Goal: Task Accomplishment & Management: Manage account settings

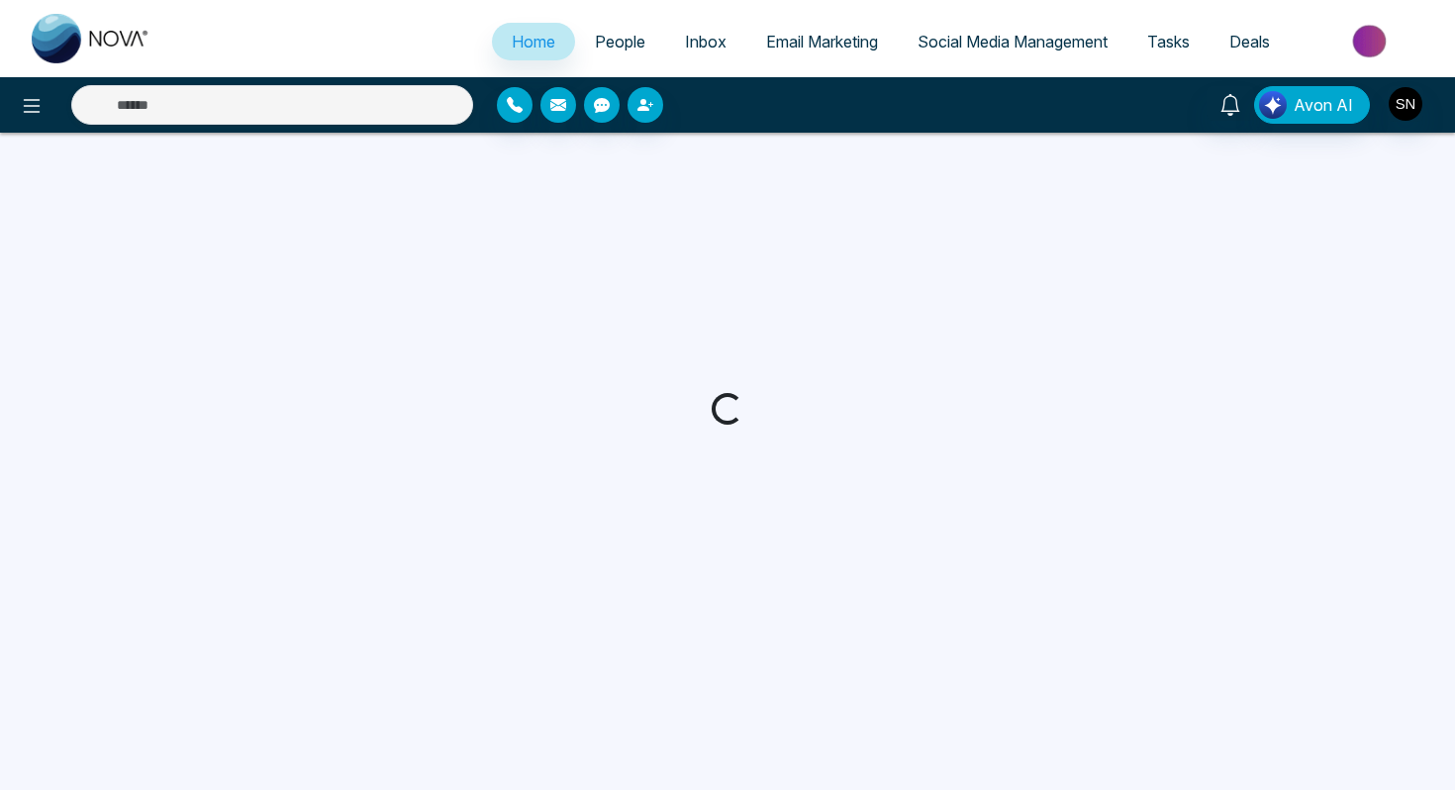
select select "*"
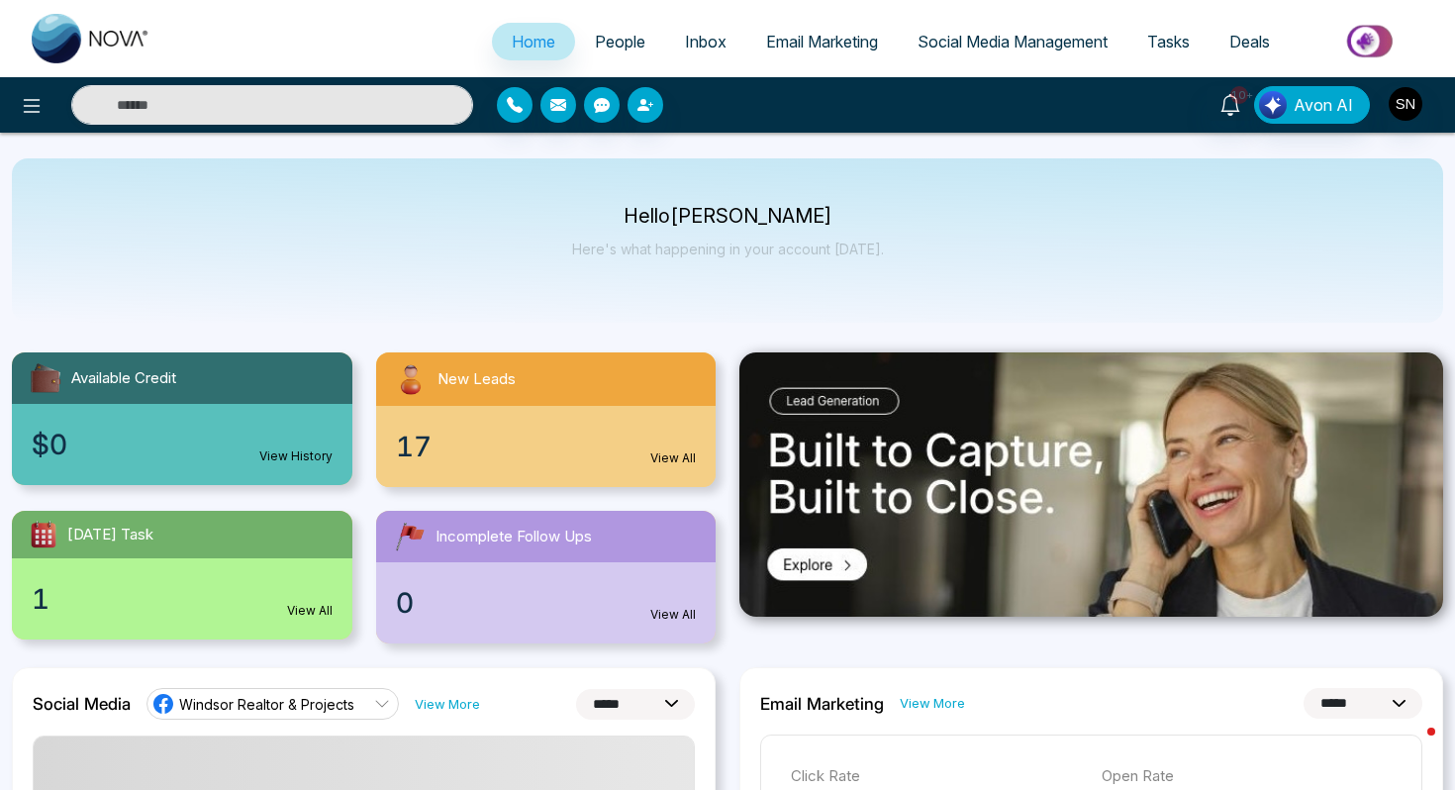
click at [608, 55] on link "People" at bounding box center [620, 42] width 90 height 38
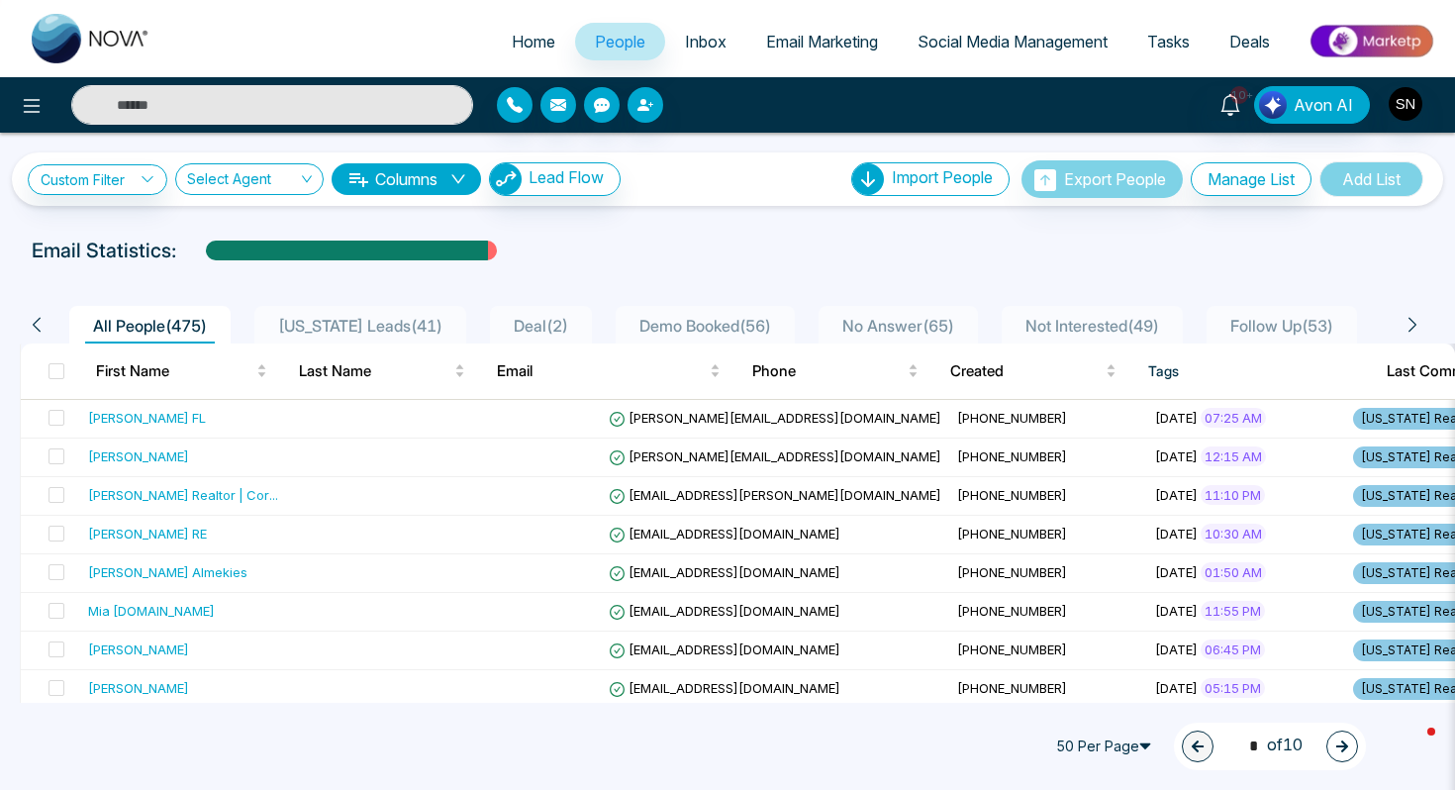
click at [291, 105] on input "text" at bounding box center [272, 105] width 402 height 40
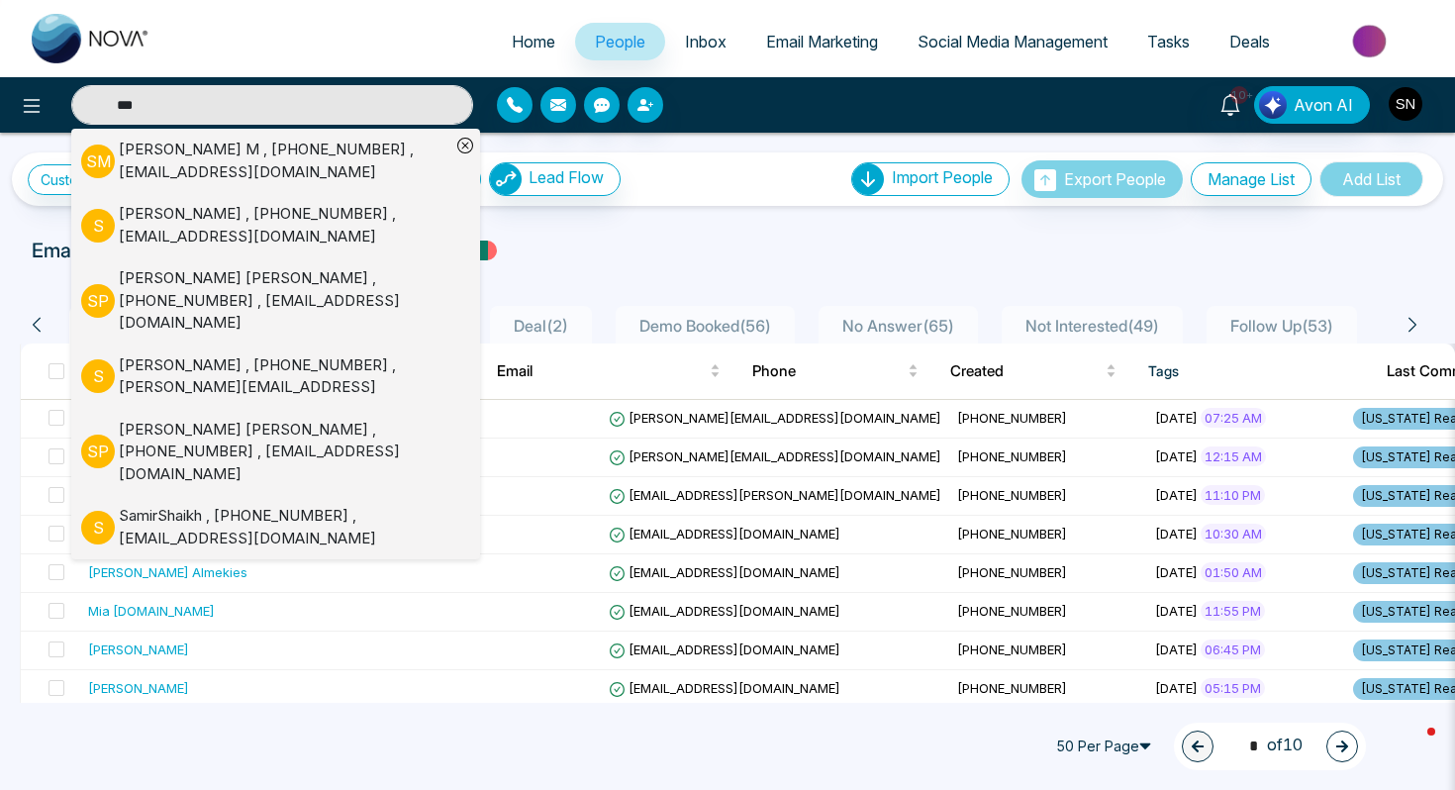
type input "***"
drag, startPoint x: 134, startPoint y: 339, endPoint x: 144, endPoint y: 348, distance: 14.1
click at [144, 354] on div "[PERSON_NAME] , [PHONE_NUMBER] , [PERSON_NAME][EMAIL_ADDRESS]" at bounding box center [284, 376] width 331 height 45
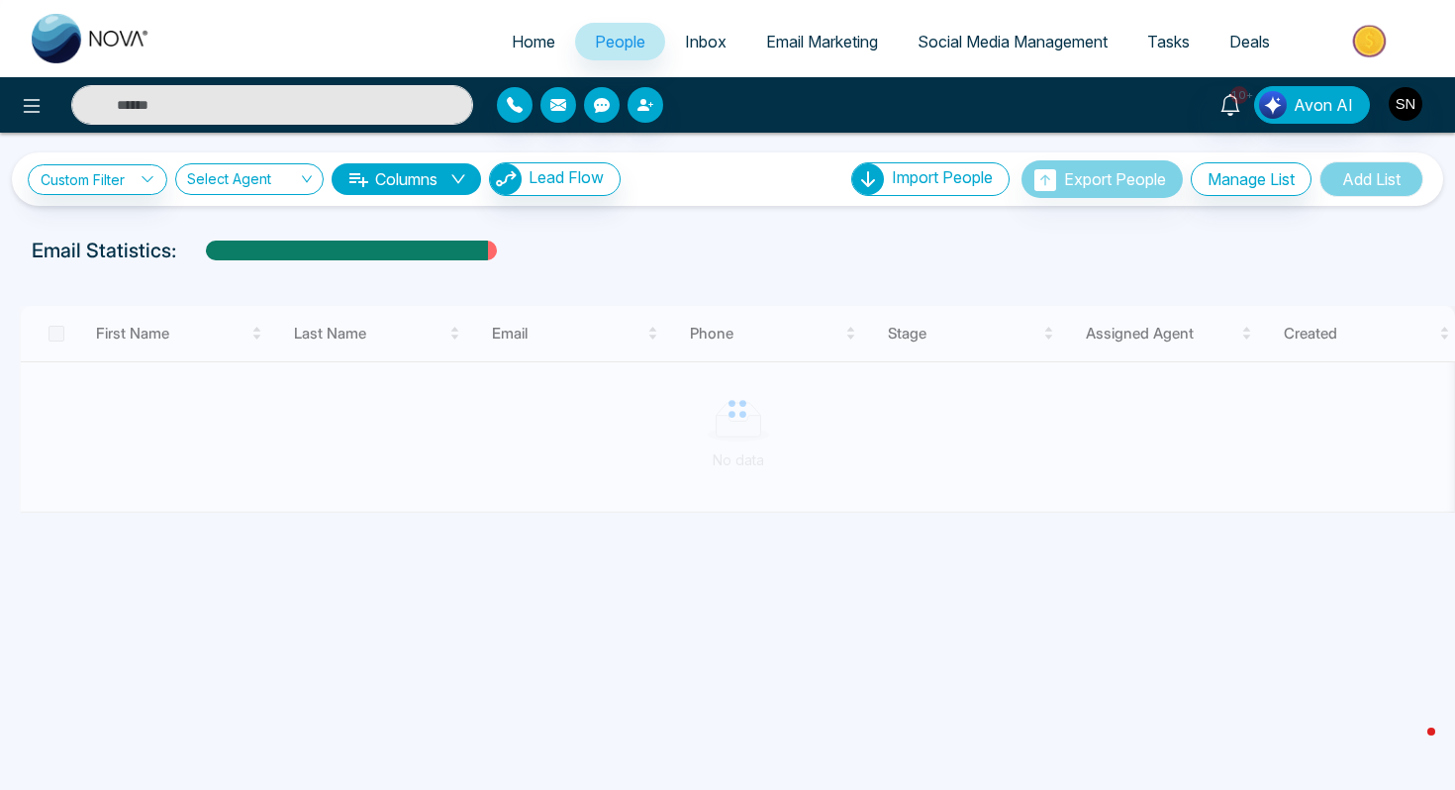
click at [189, 120] on input "text" at bounding box center [272, 105] width 402 height 40
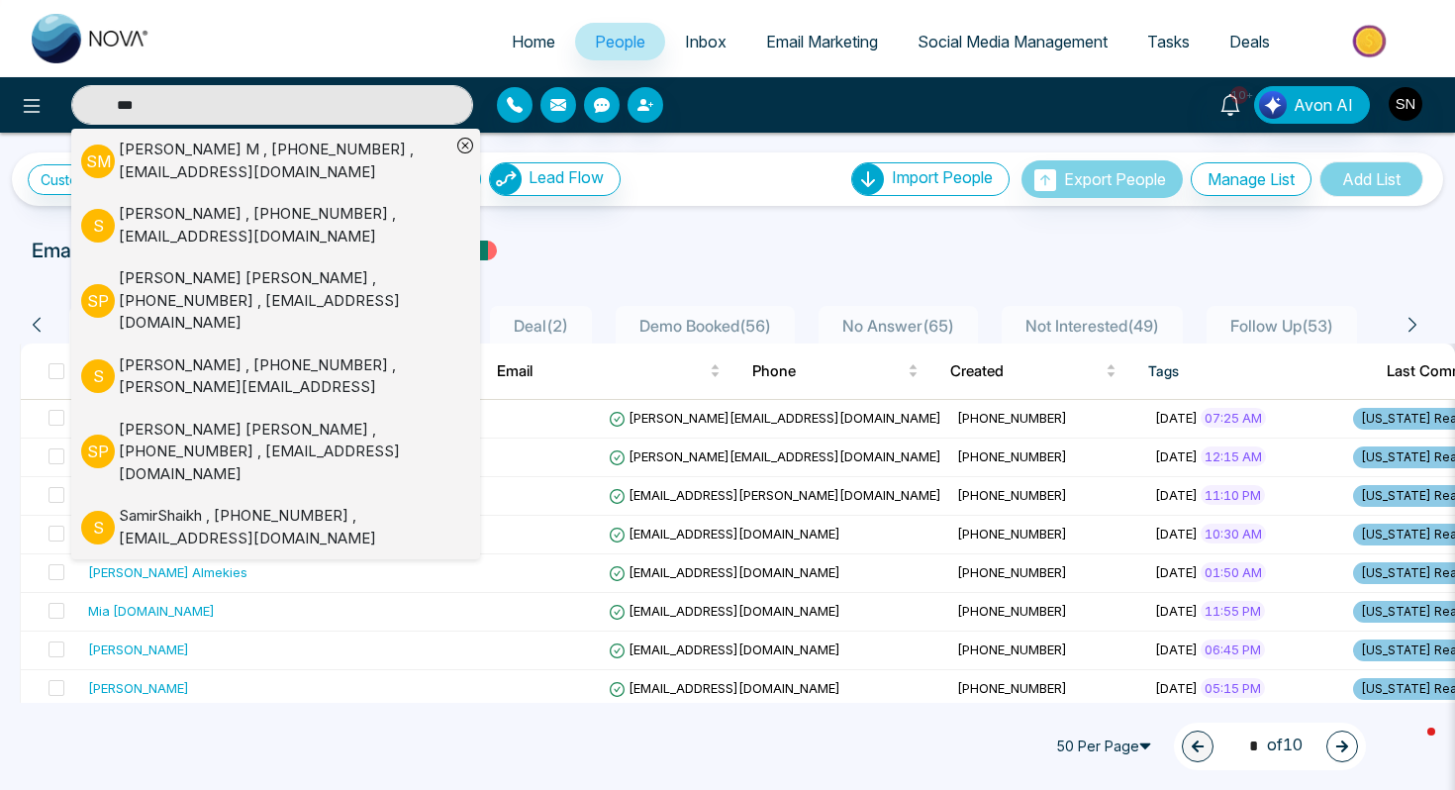
type input "***"
click at [147, 419] on div "[PERSON_NAME] , [PHONE_NUMBER] , [EMAIL_ADDRESS][DOMAIN_NAME]" at bounding box center [284, 452] width 331 height 67
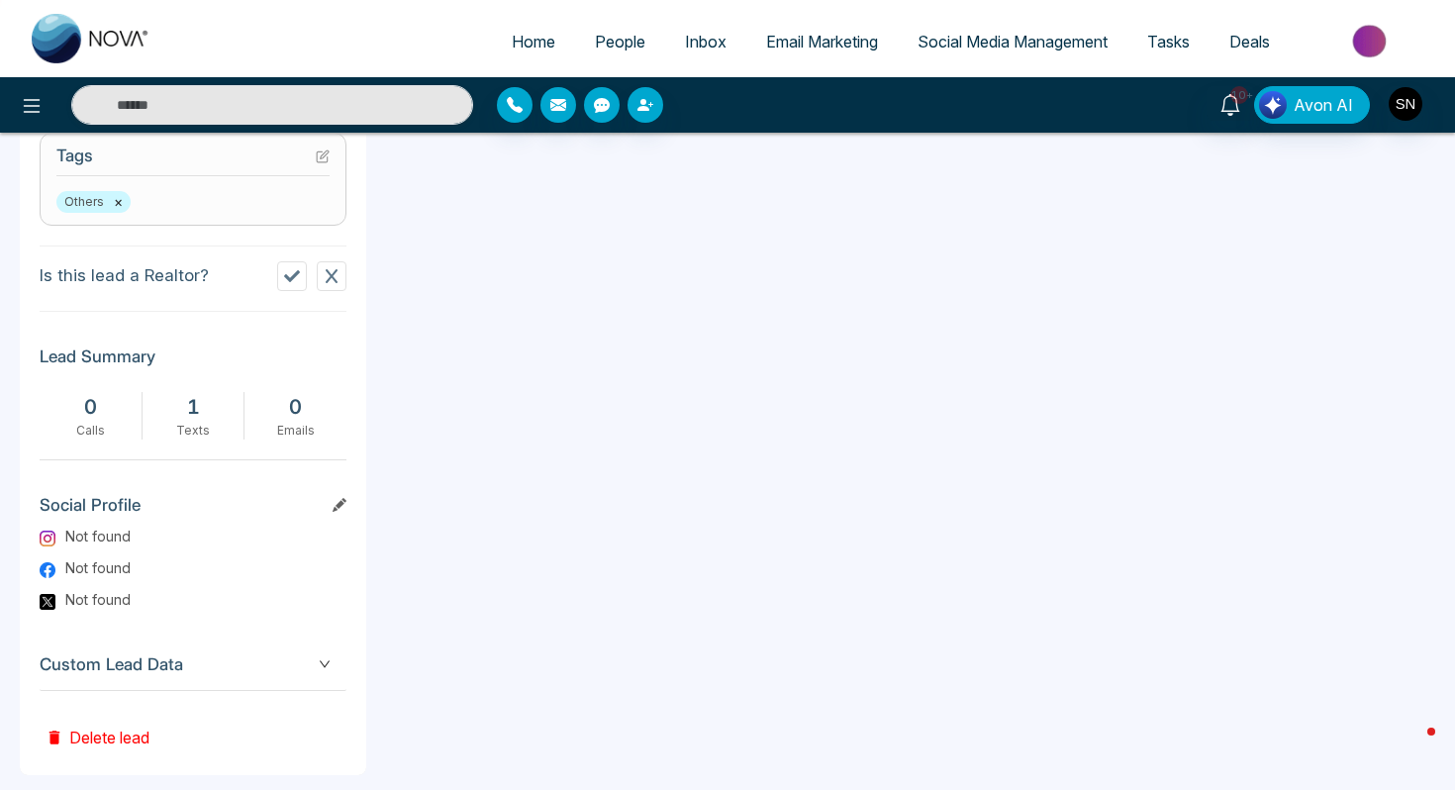
scroll to position [849, 0]
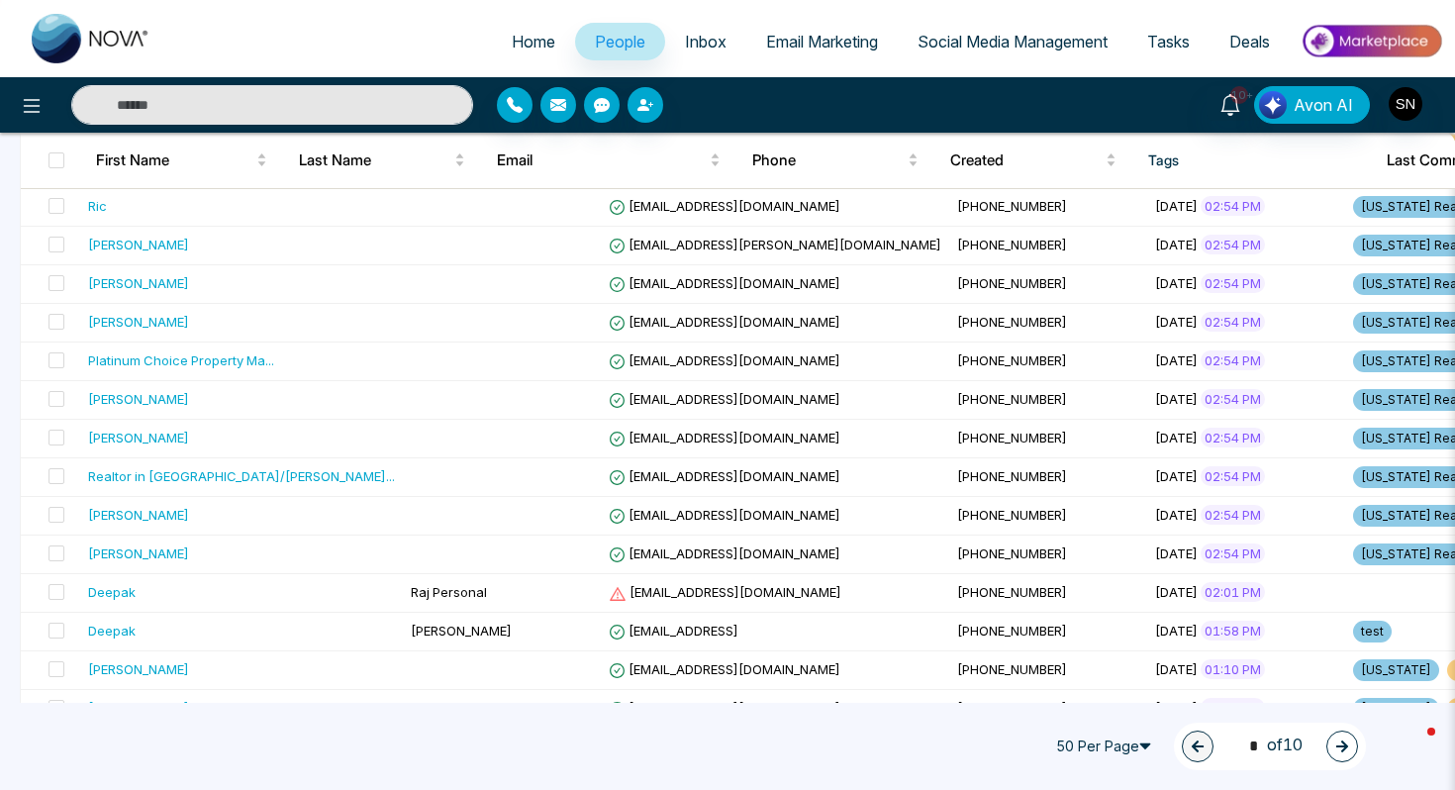
scroll to position [1627, 0]
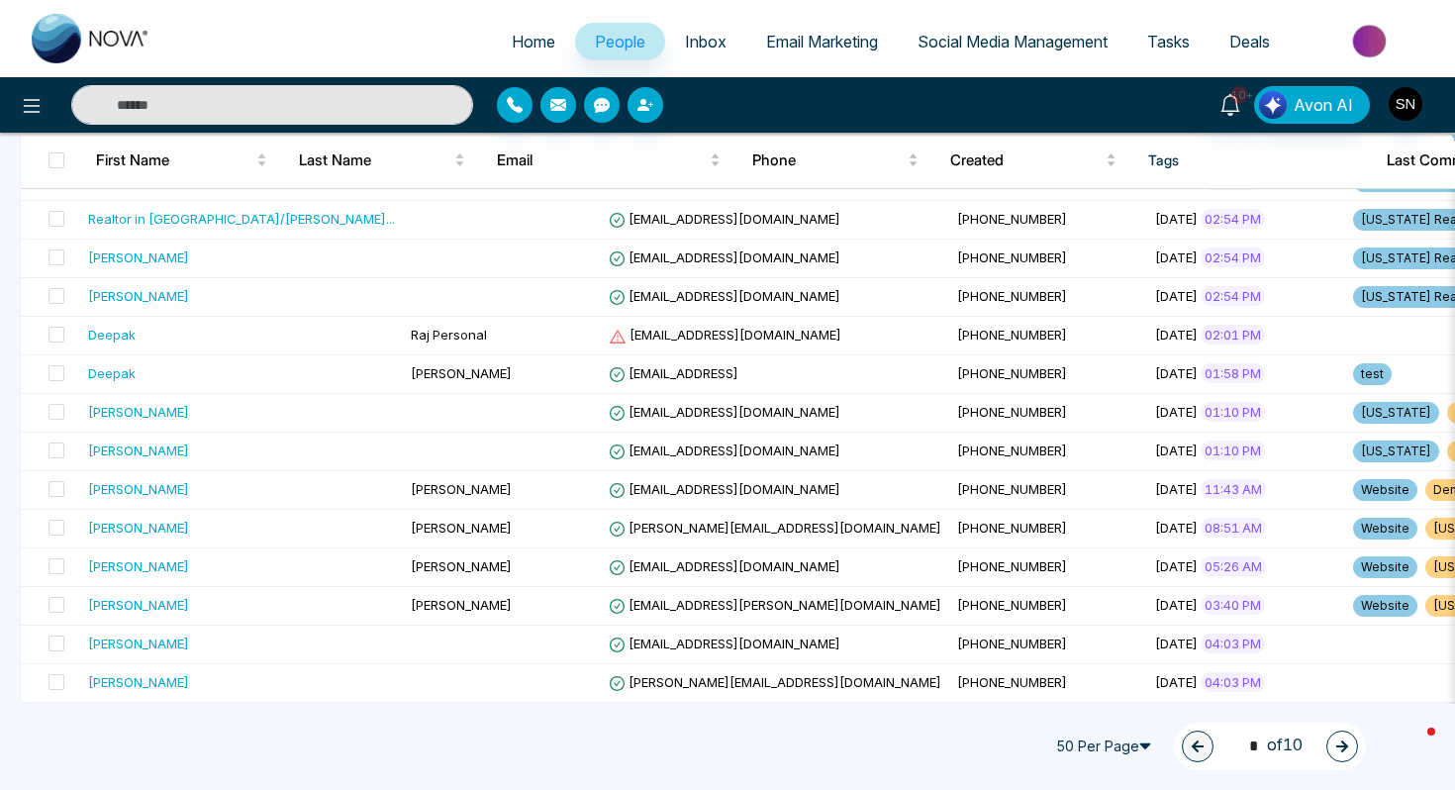
click at [1339, 743] on icon "button" at bounding box center [1342, 746] width 14 height 14
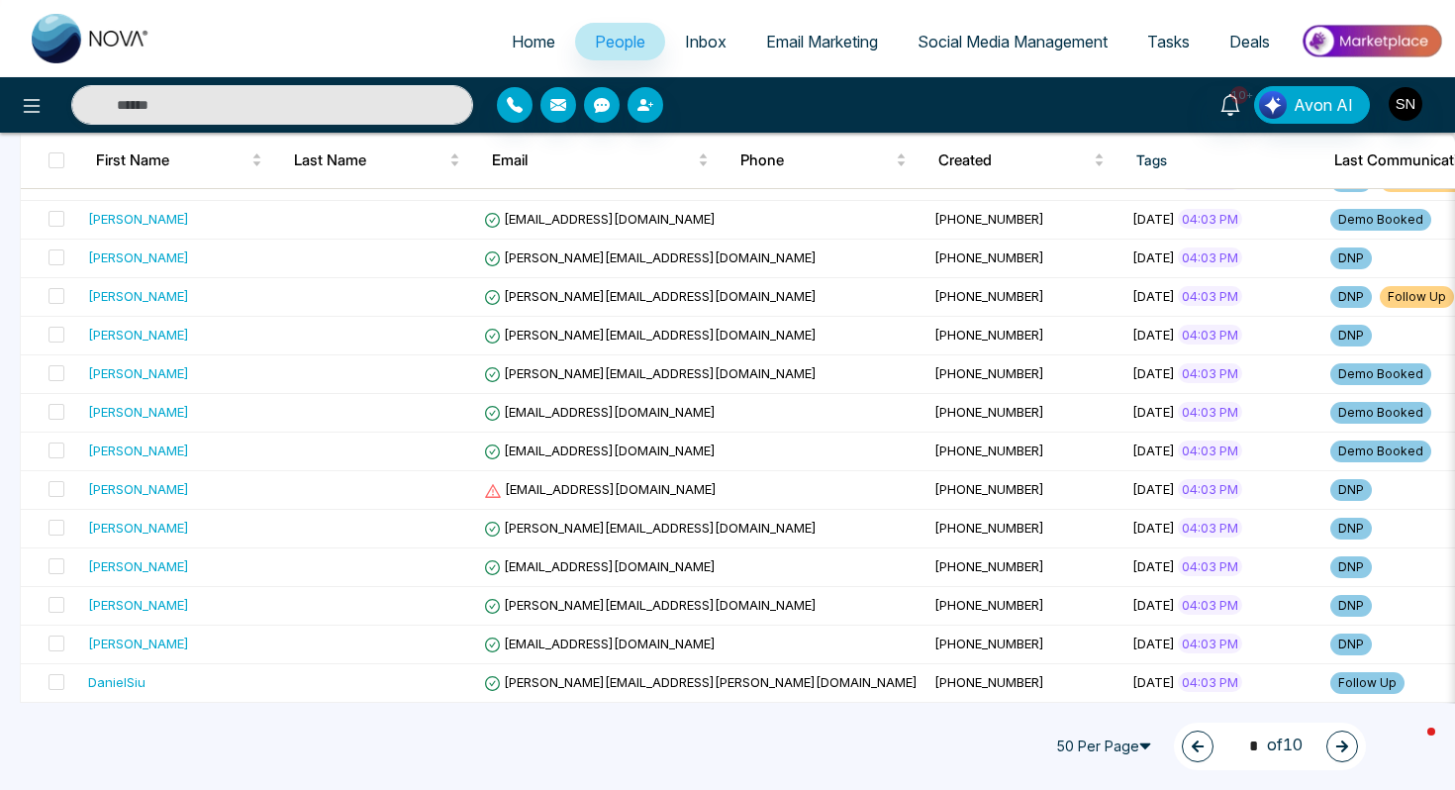
click at [1122, 758] on span "50 Per Page" at bounding box center [1106, 746] width 119 height 32
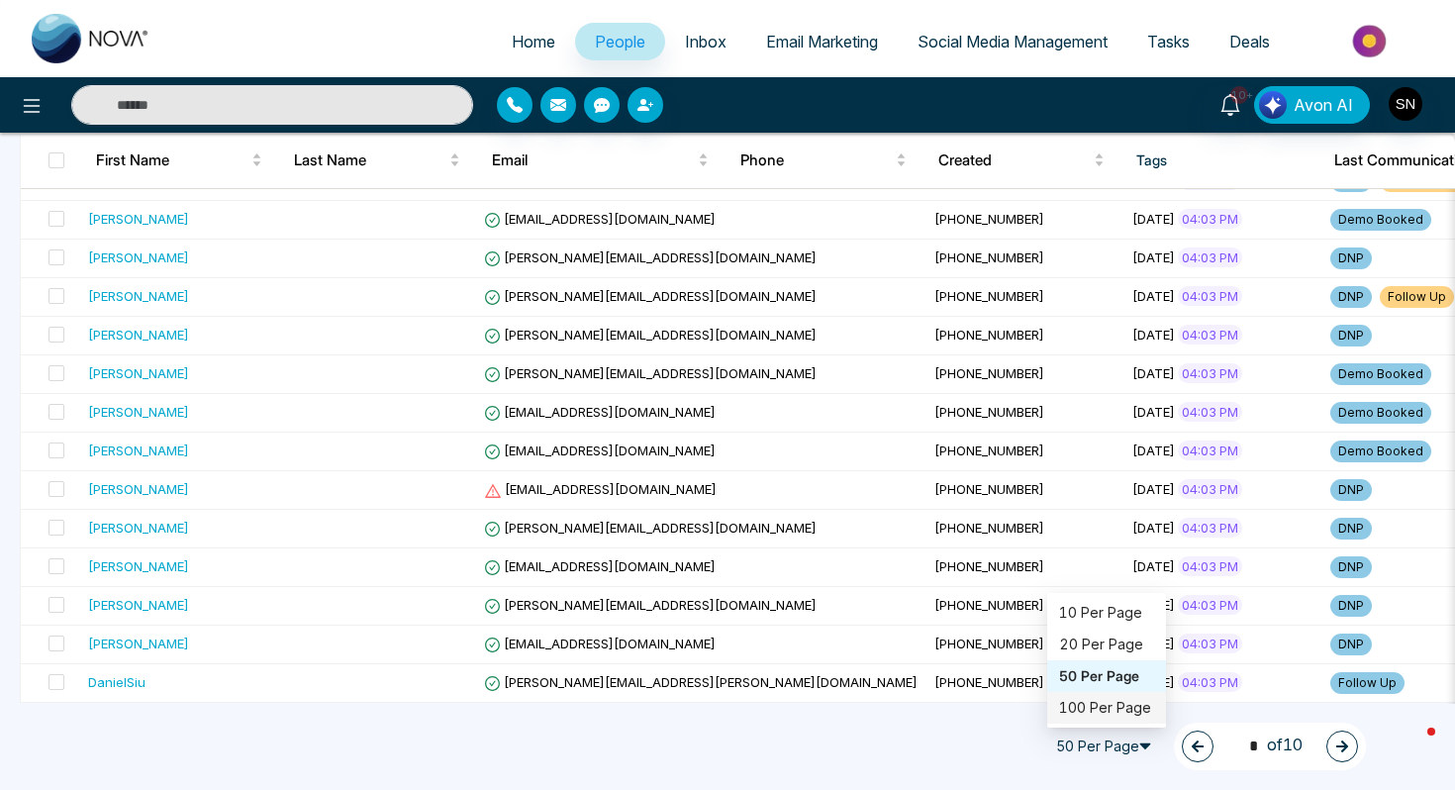
click at [1117, 704] on div "100 Per Page" at bounding box center [1106, 708] width 95 height 22
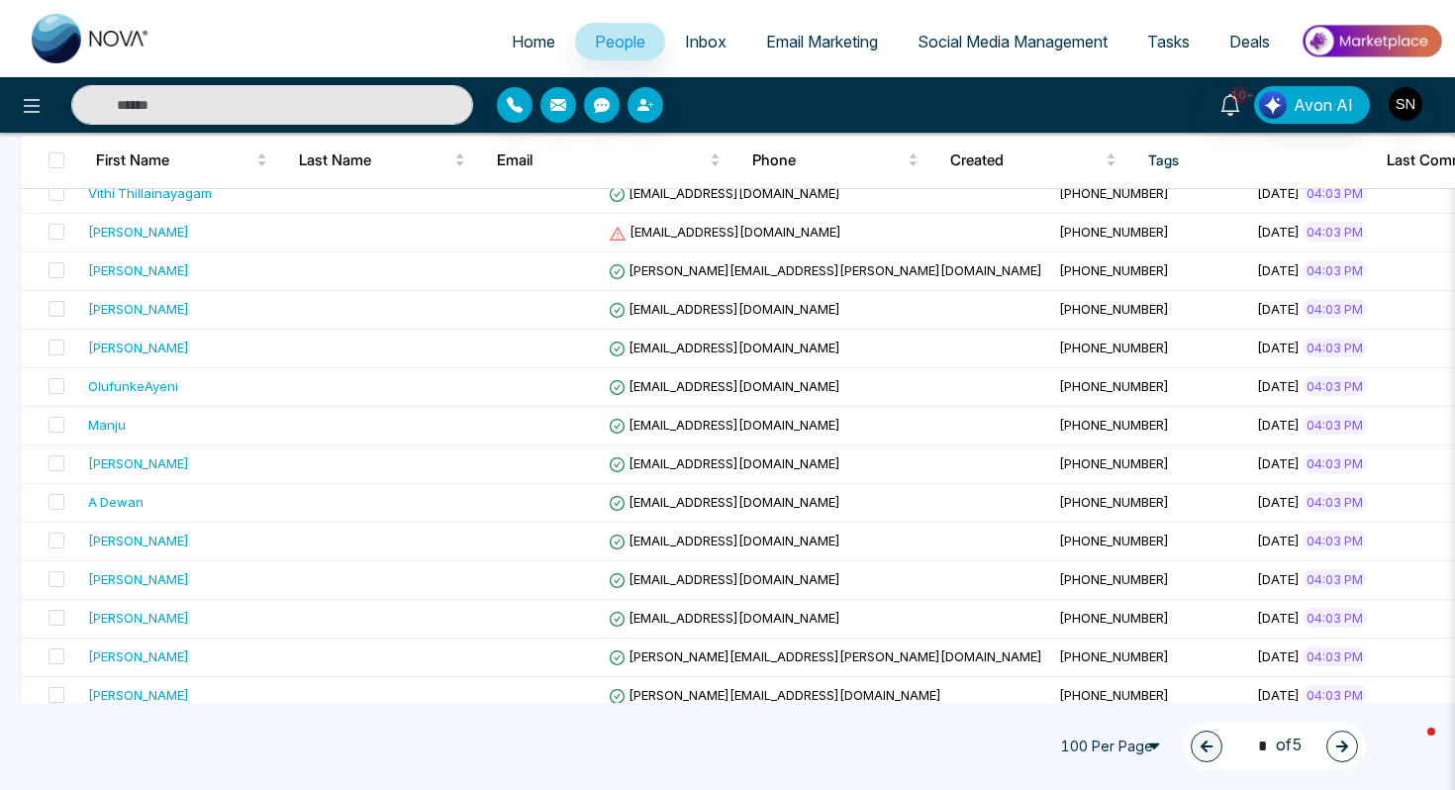
scroll to position [3556, 0]
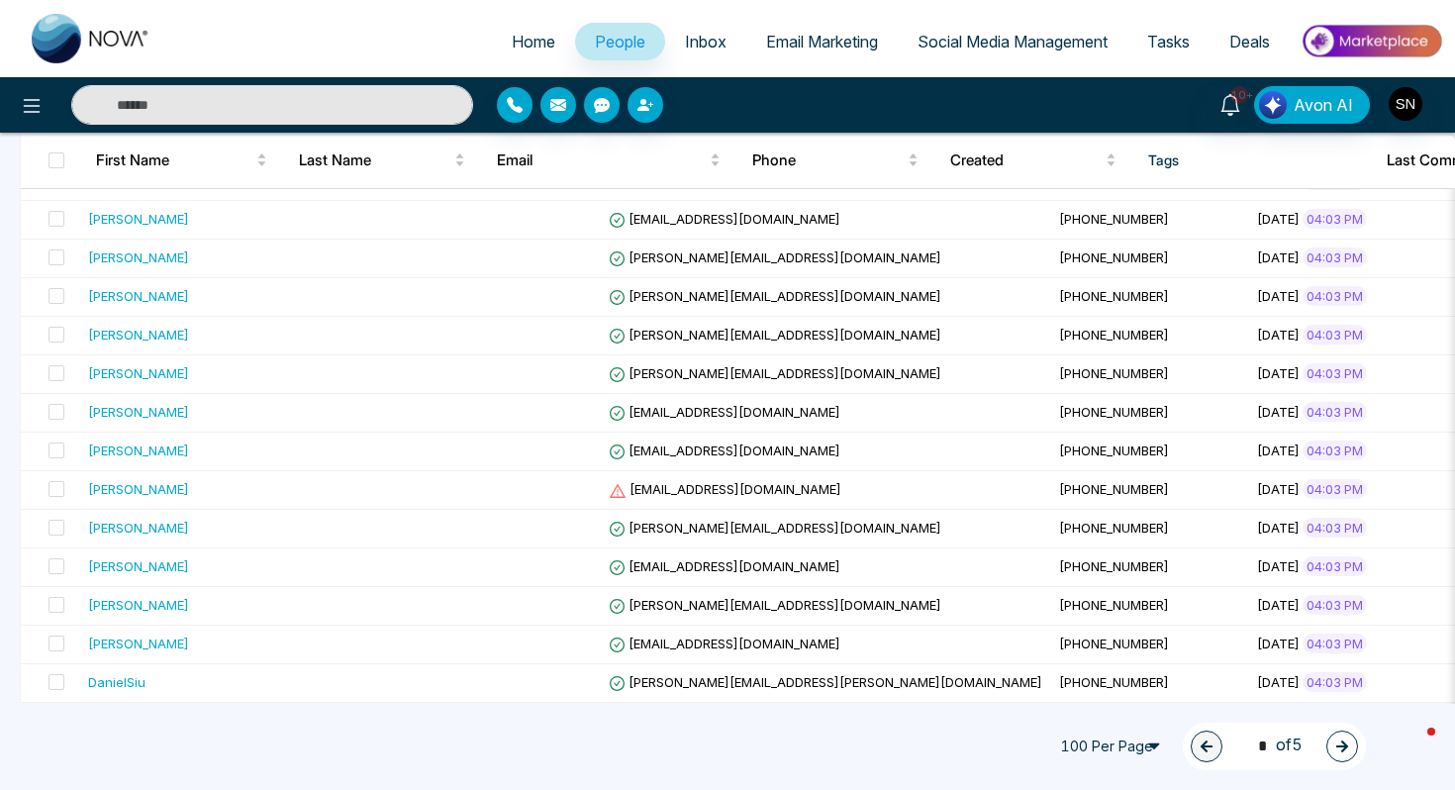
click at [1345, 741] on icon "button" at bounding box center [1342, 746] width 14 height 14
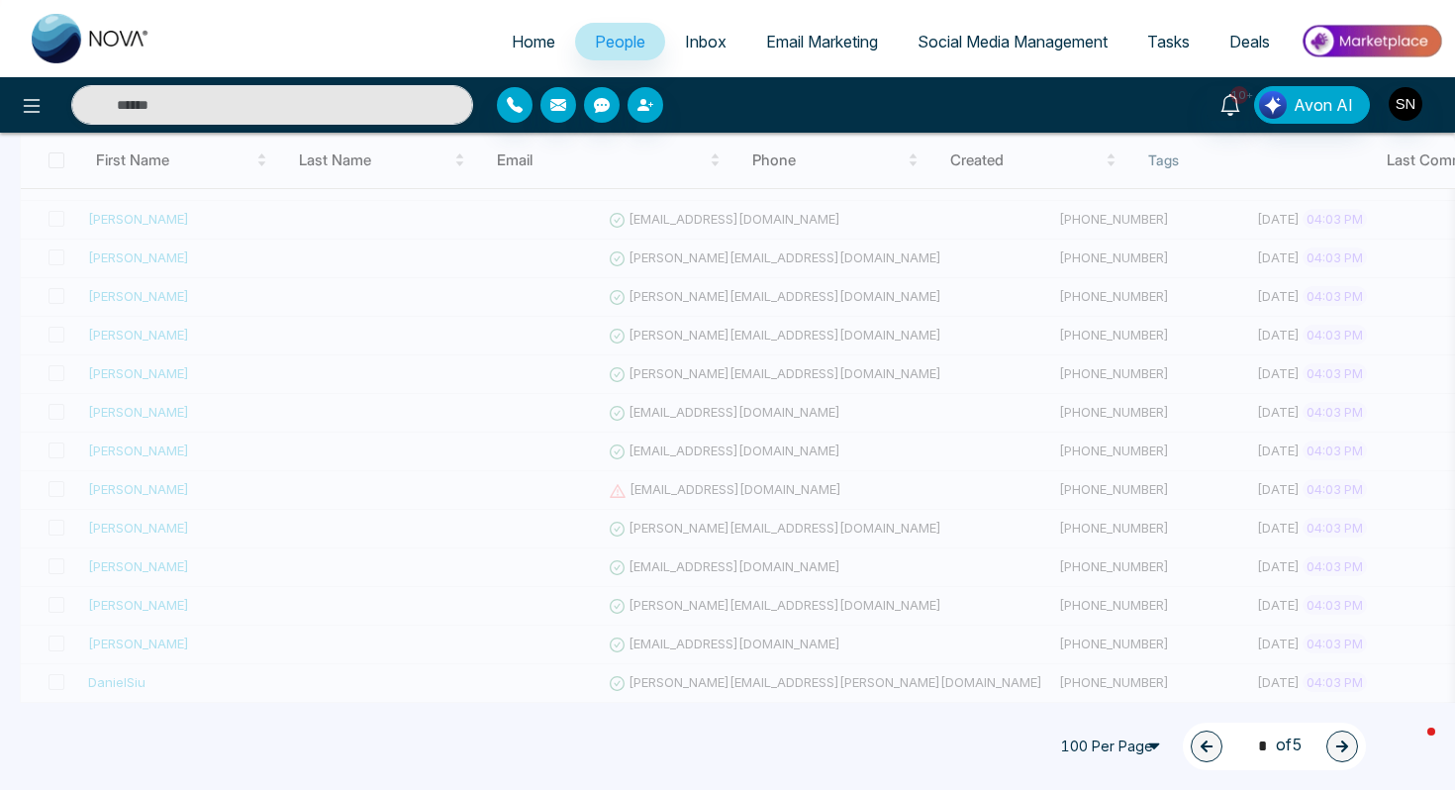
type input "*"
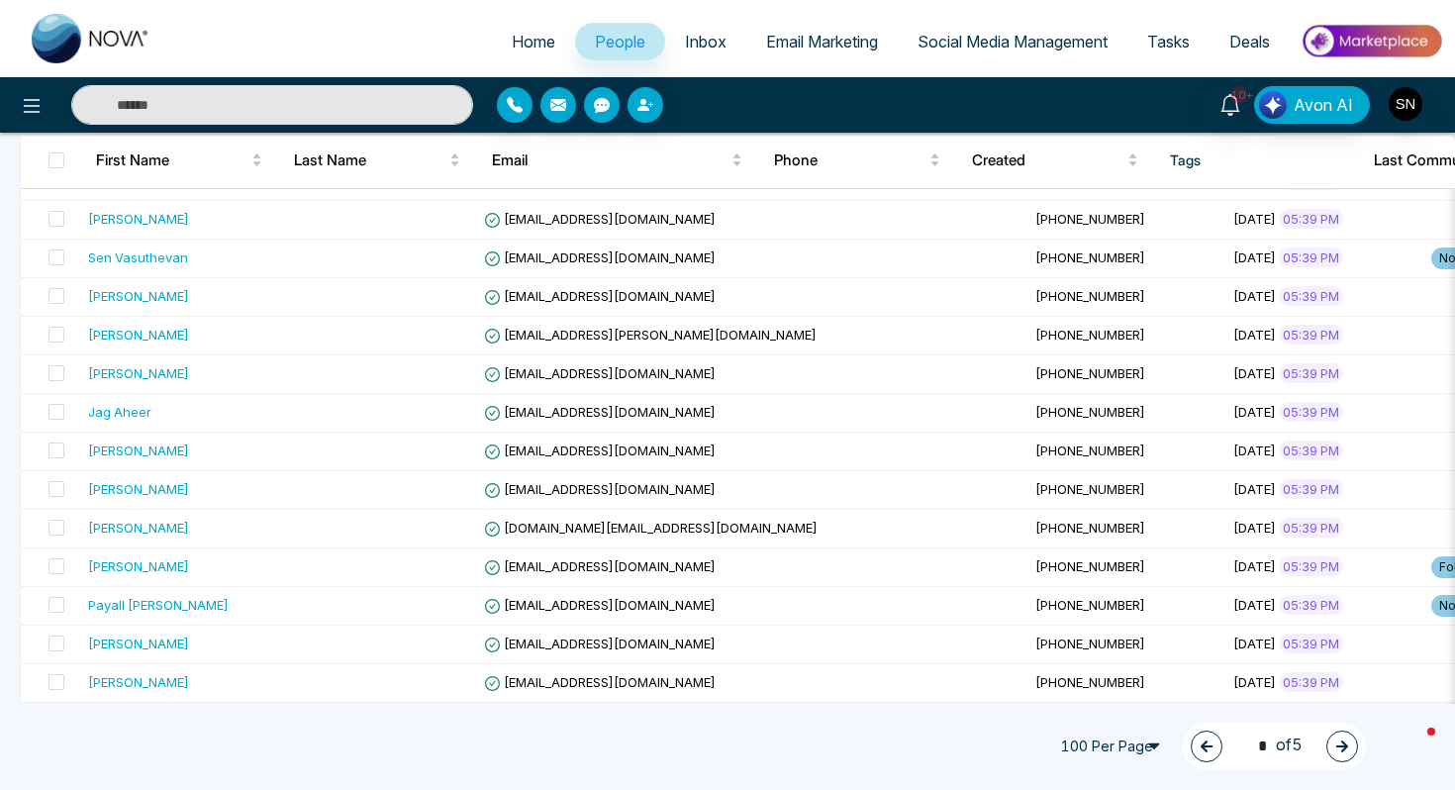
click at [527, 39] on span "Home" at bounding box center [534, 42] width 44 height 20
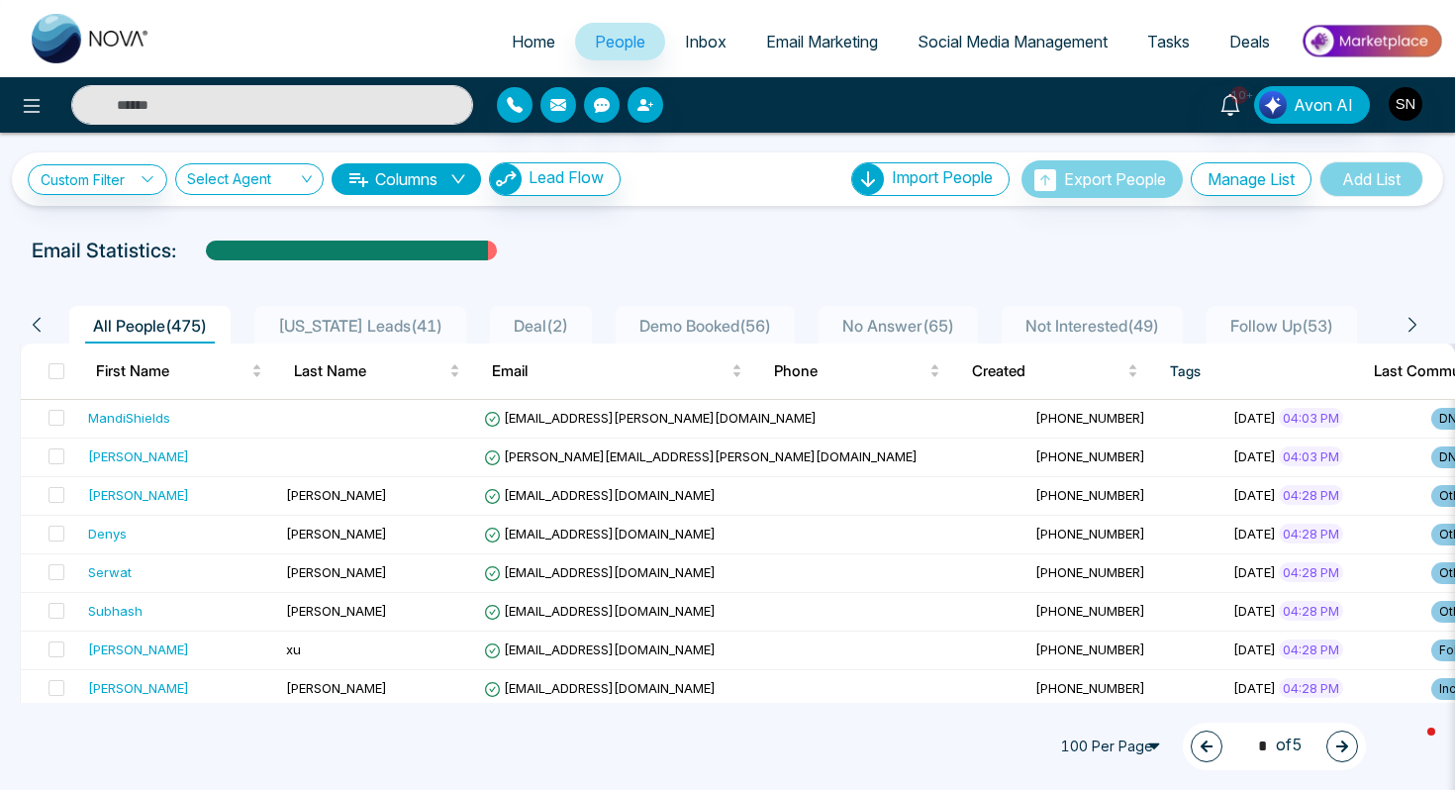
select select "*"
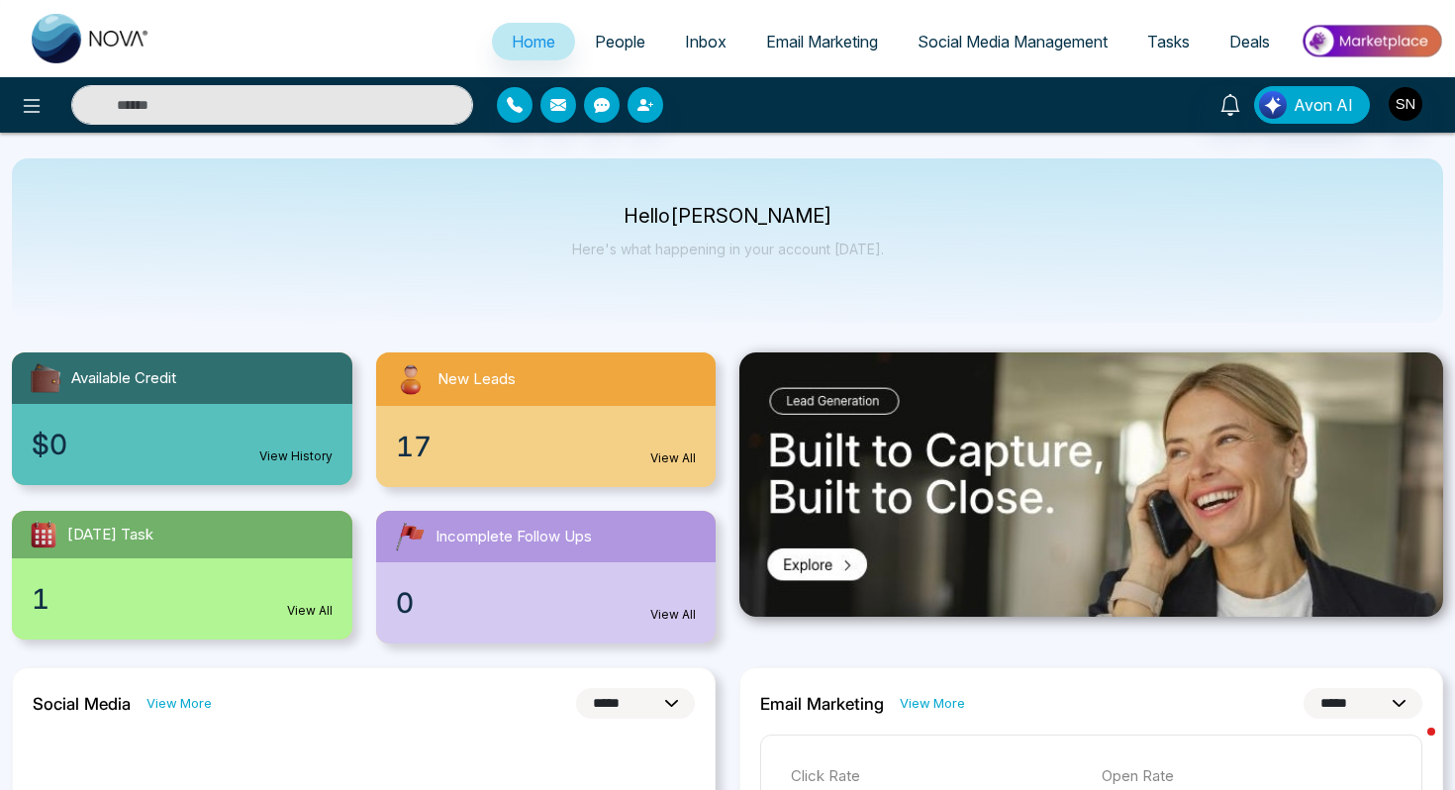
click at [604, 47] on span "People" at bounding box center [620, 42] width 50 height 20
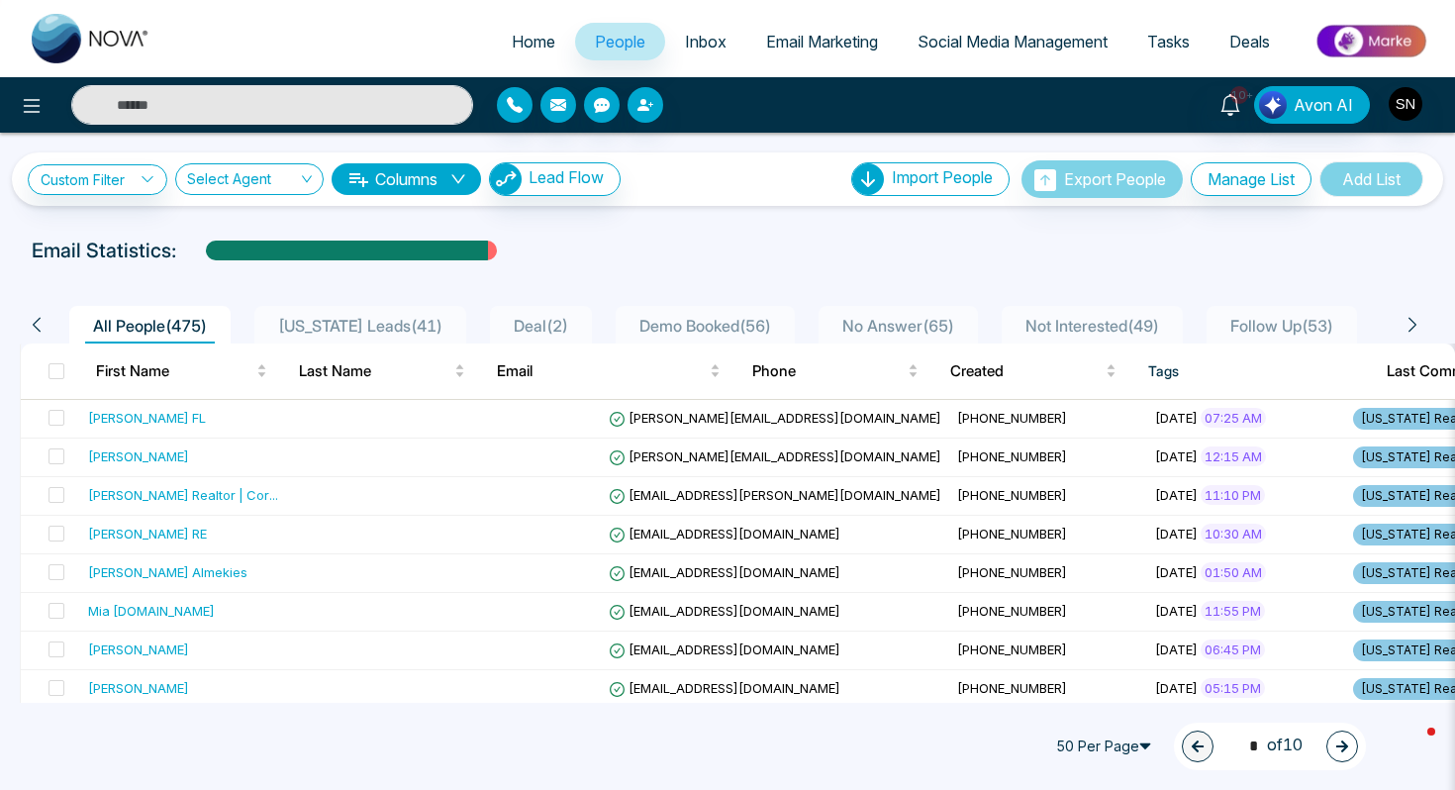
click at [575, 259] on div "Email Statistics:" at bounding box center [727, 250] width 1391 height 30
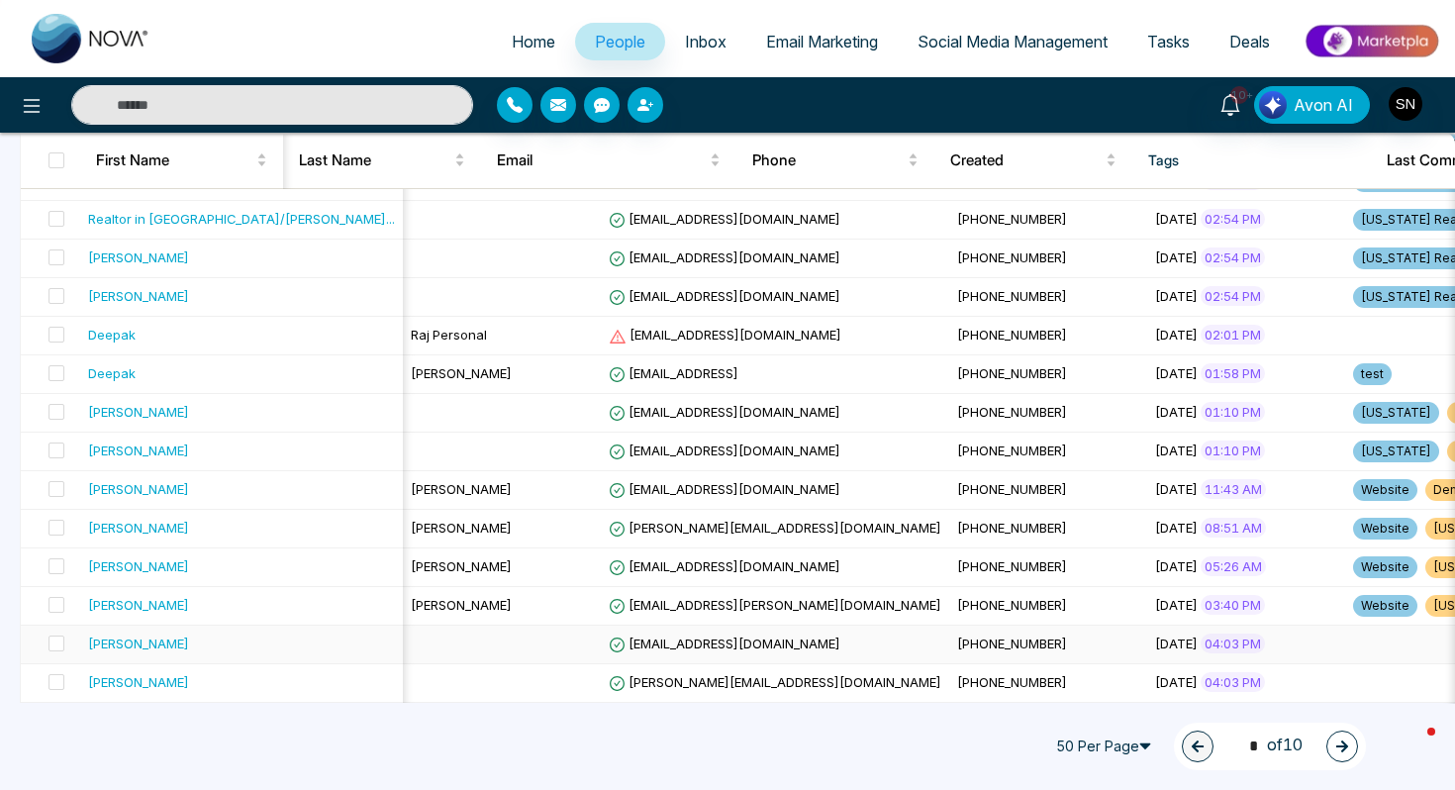
scroll to position [0, 114]
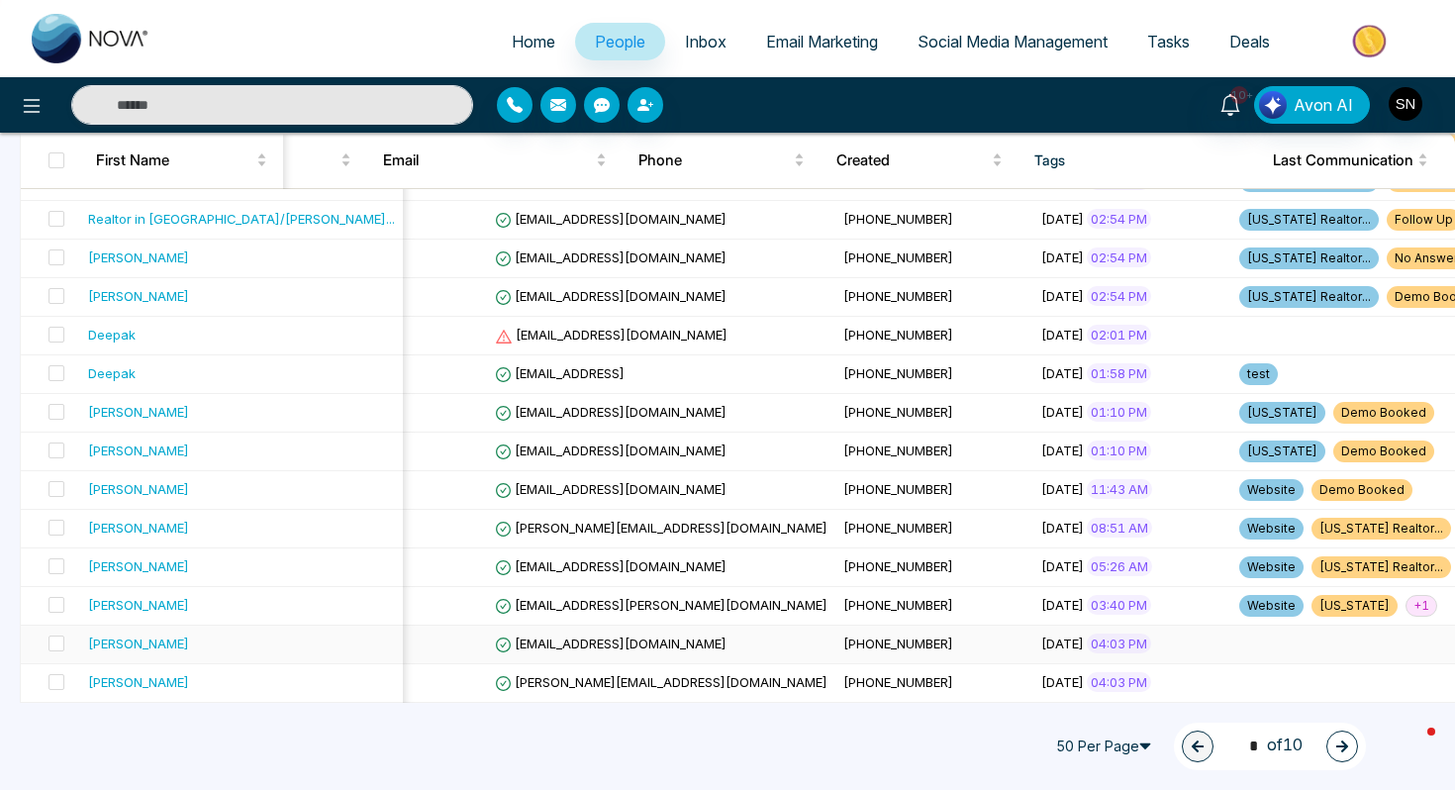
click at [843, 644] on span "[PHONE_NUMBER]" at bounding box center [898, 643] width 110 height 16
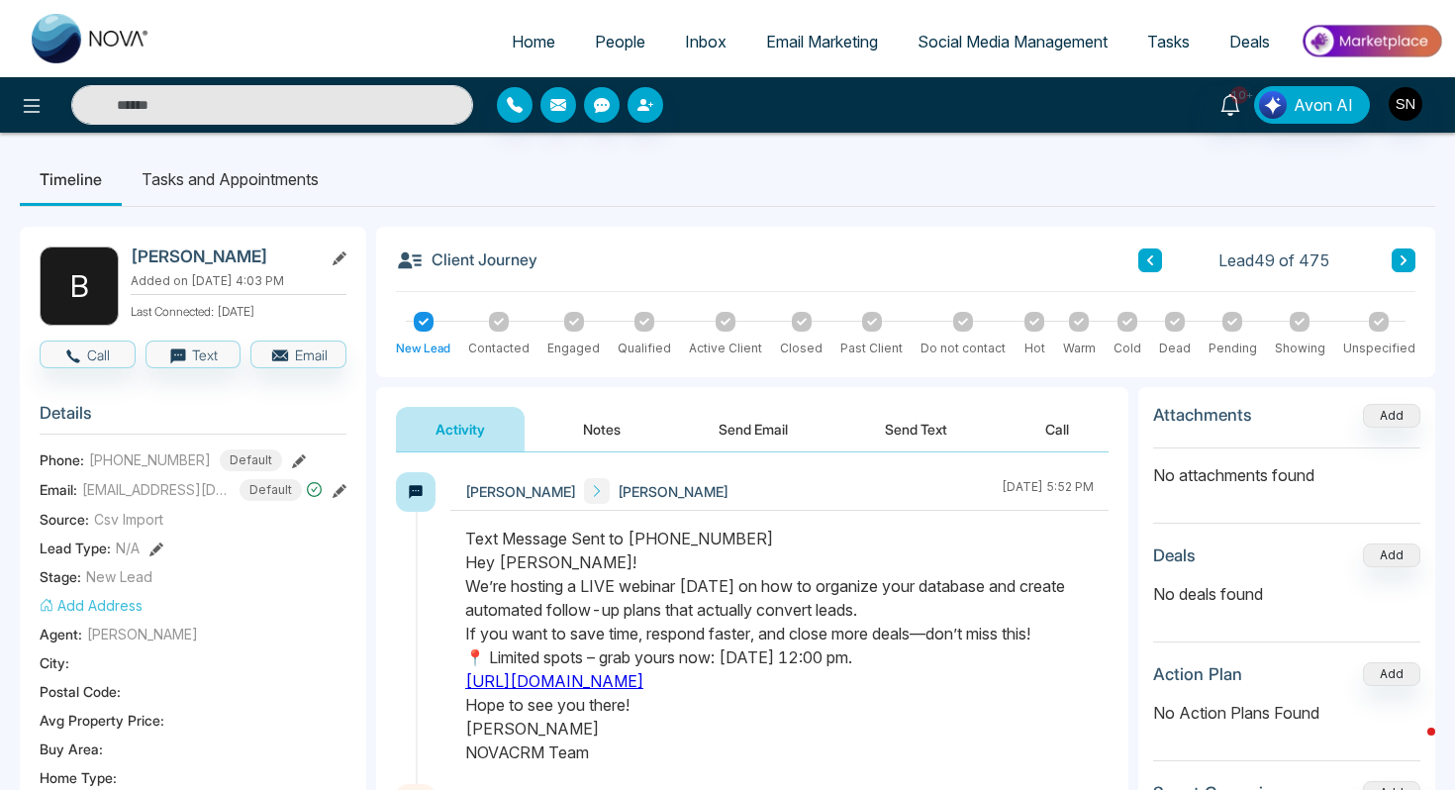
click at [1160, 250] on button at bounding box center [1150, 260] width 24 height 24
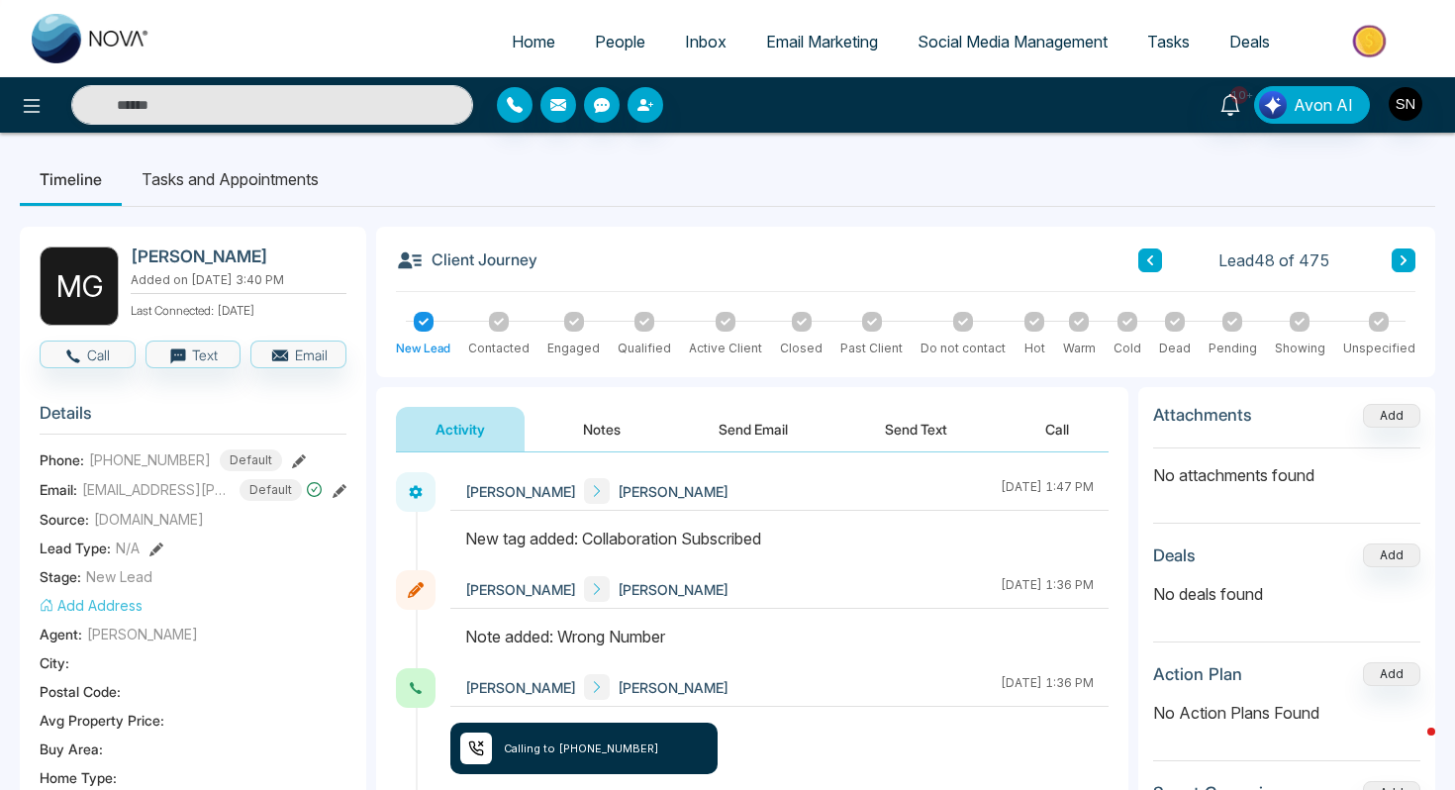
click at [1143, 254] on button at bounding box center [1150, 260] width 24 height 24
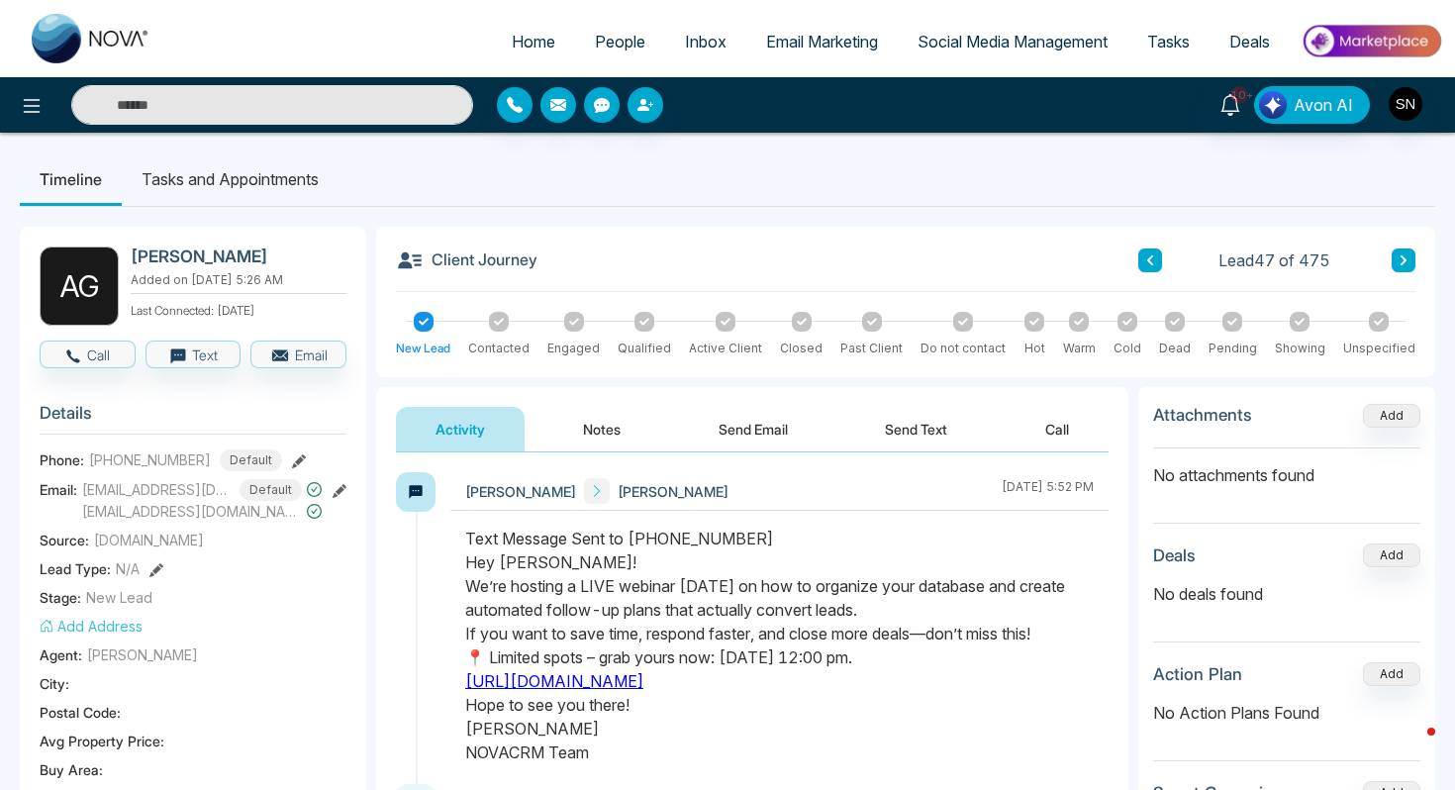
click at [595, 45] on span "People" at bounding box center [620, 42] width 50 height 20
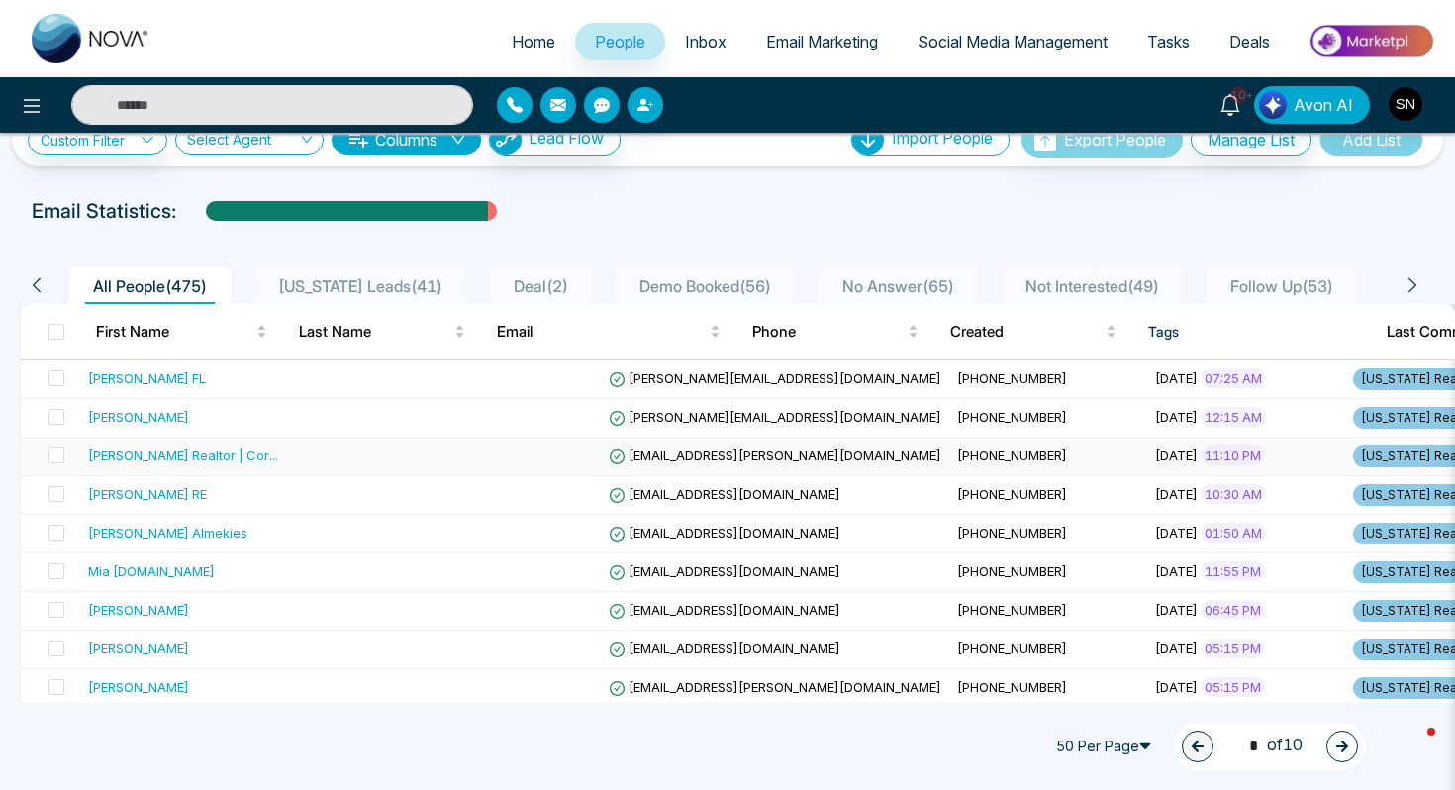
scroll to position [71, 0]
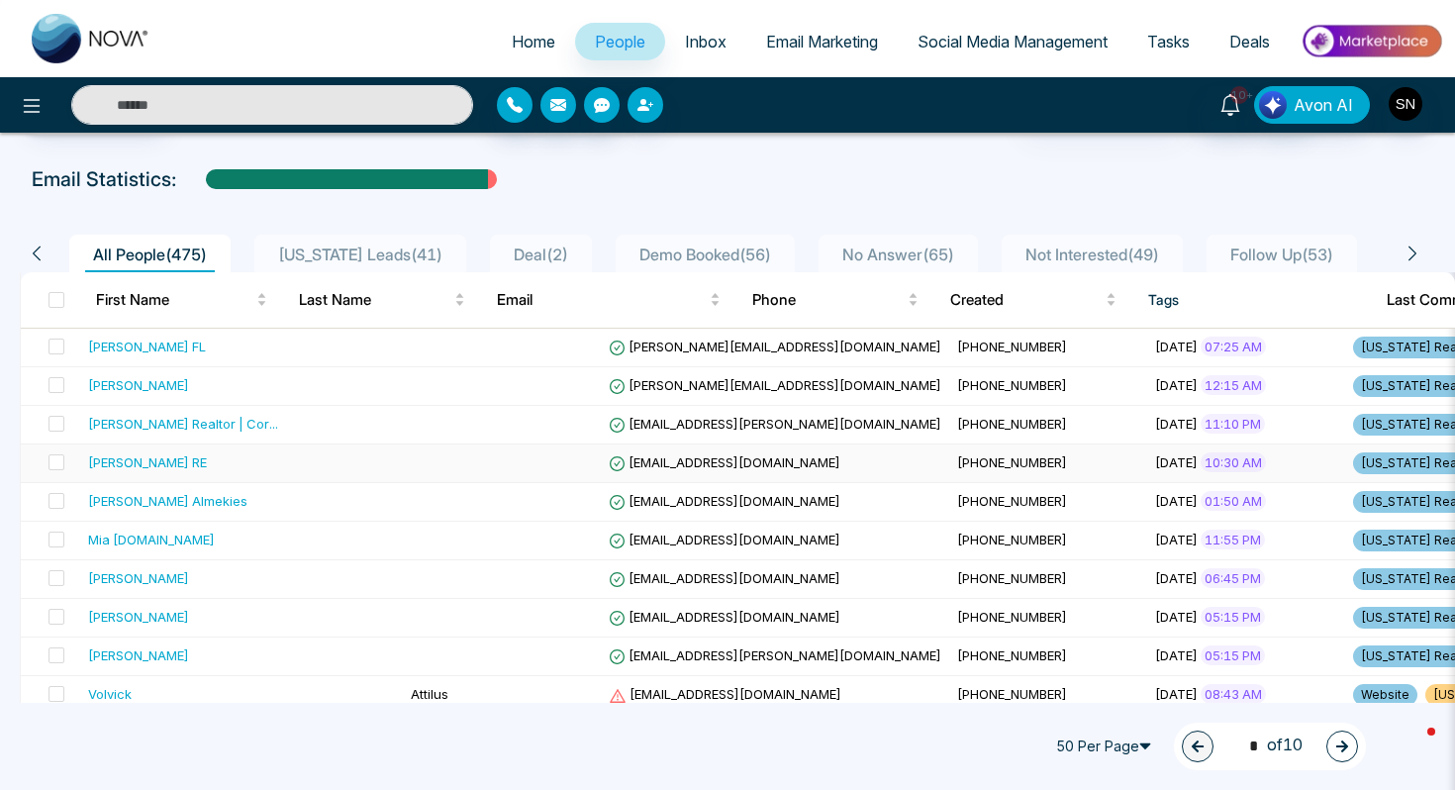
click at [609, 466] on span "[EMAIL_ADDRESS][DOMAIN_NAME]" at bounding box center [725, 462] width 232 height 16
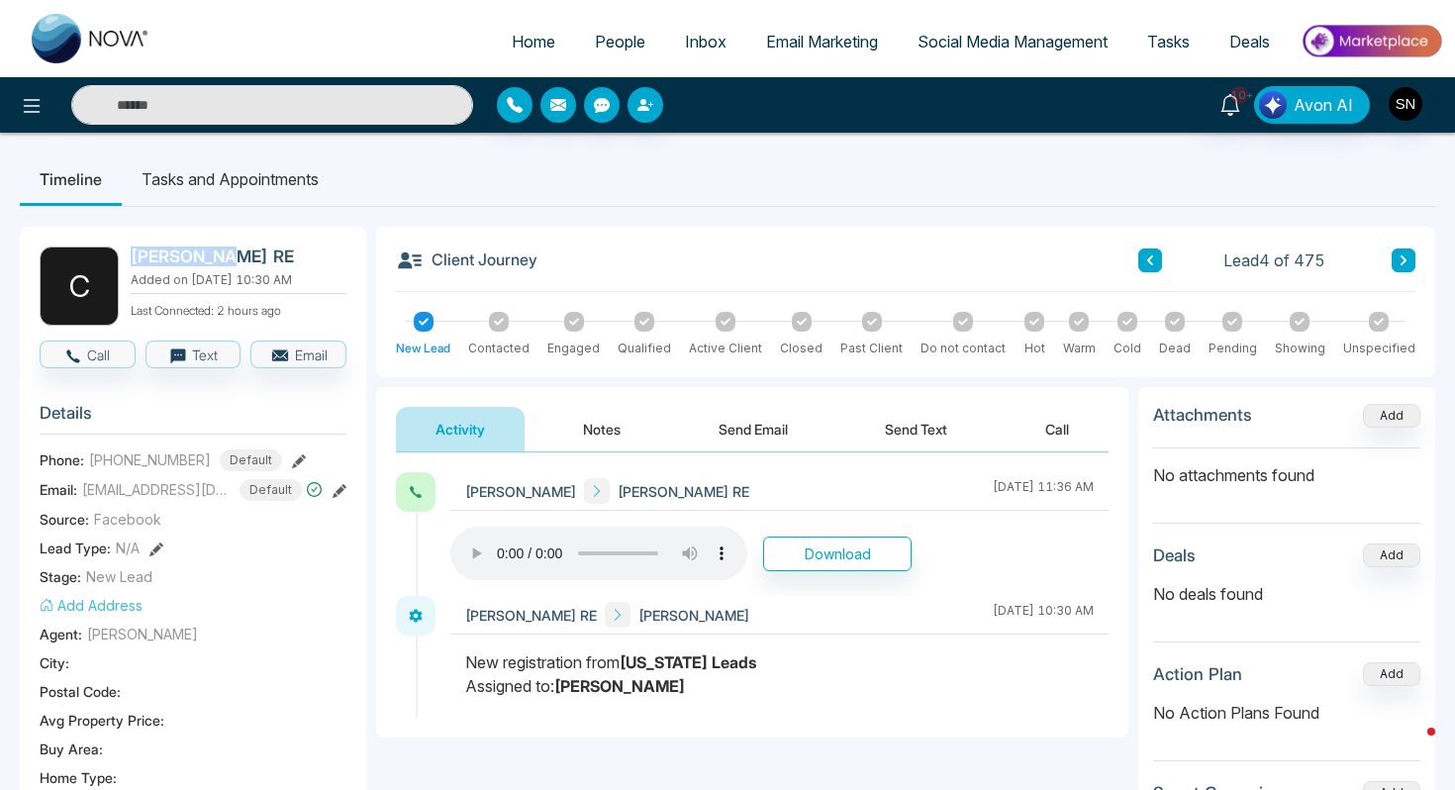
drag, startPoint x: 131, startPoint y: 246, endPoint x: 234, endPoint y: 248, distance: 102.9
click at [234, 248] on h2 "[PERSON_NAME] RE" at bounding box center [235, 256] width 208 height 20
copy h2 "[PERSON_NAME] RE"
drag, startPoint x: 85, startPoint y: 469, endPoint x: 194, endPoint y: 472, distance: 108.9
click at [194, 471] on div "Phone: [PHONE_NUMBER] Default" at bounding box center [193, 460] width 307 height 22
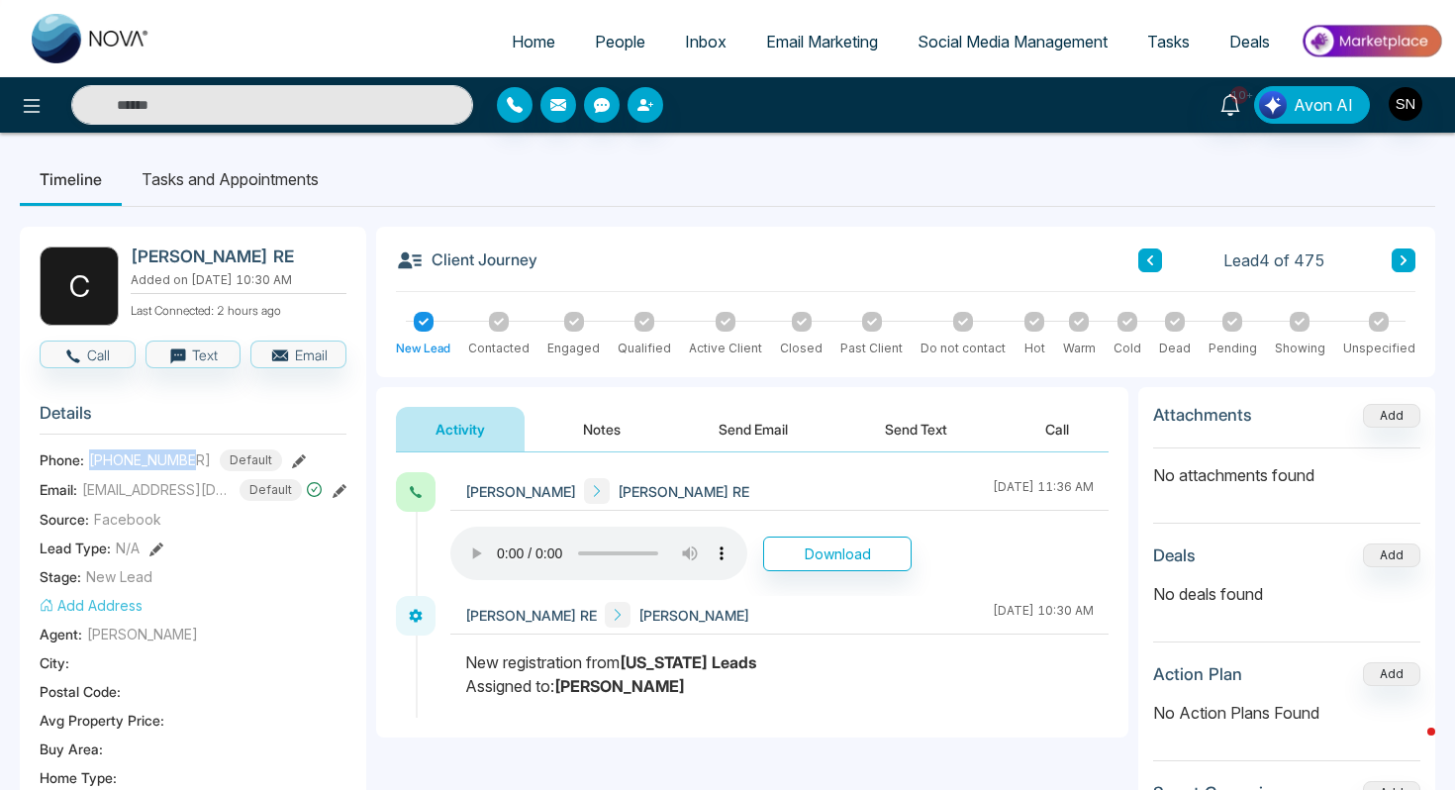
copy div "[PHONE_NUMBER]"
click at [579, 425] on button "Notes" at bounding box center [601, 429] width 117 height 45
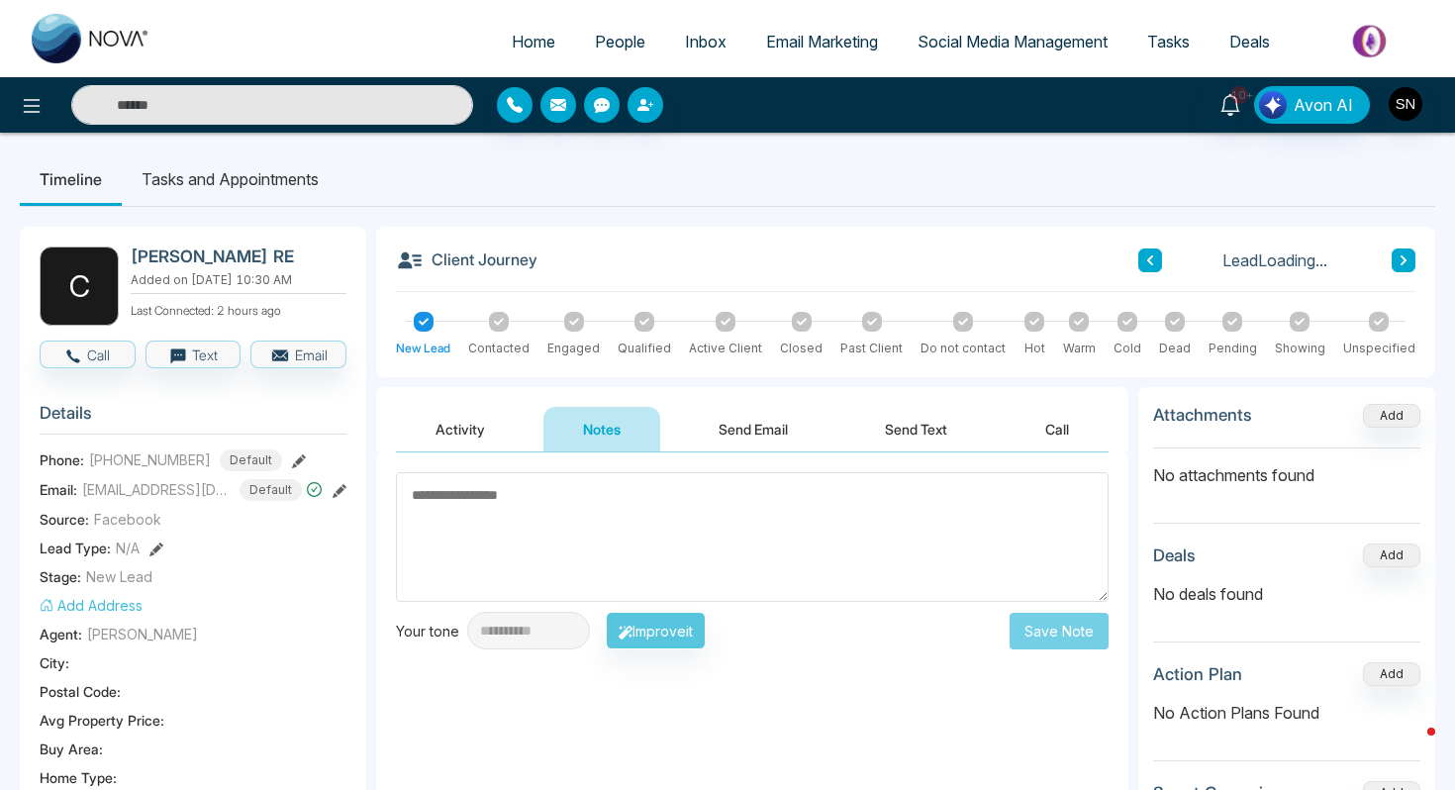
click at [543, 536] on textarea at bounding box center [752, 537] width 712 height 130
type textarea "*"
type textarea "*****"
click at [466, 428] on button "Activity" at bounding box center [460, 429] width 129 height 45
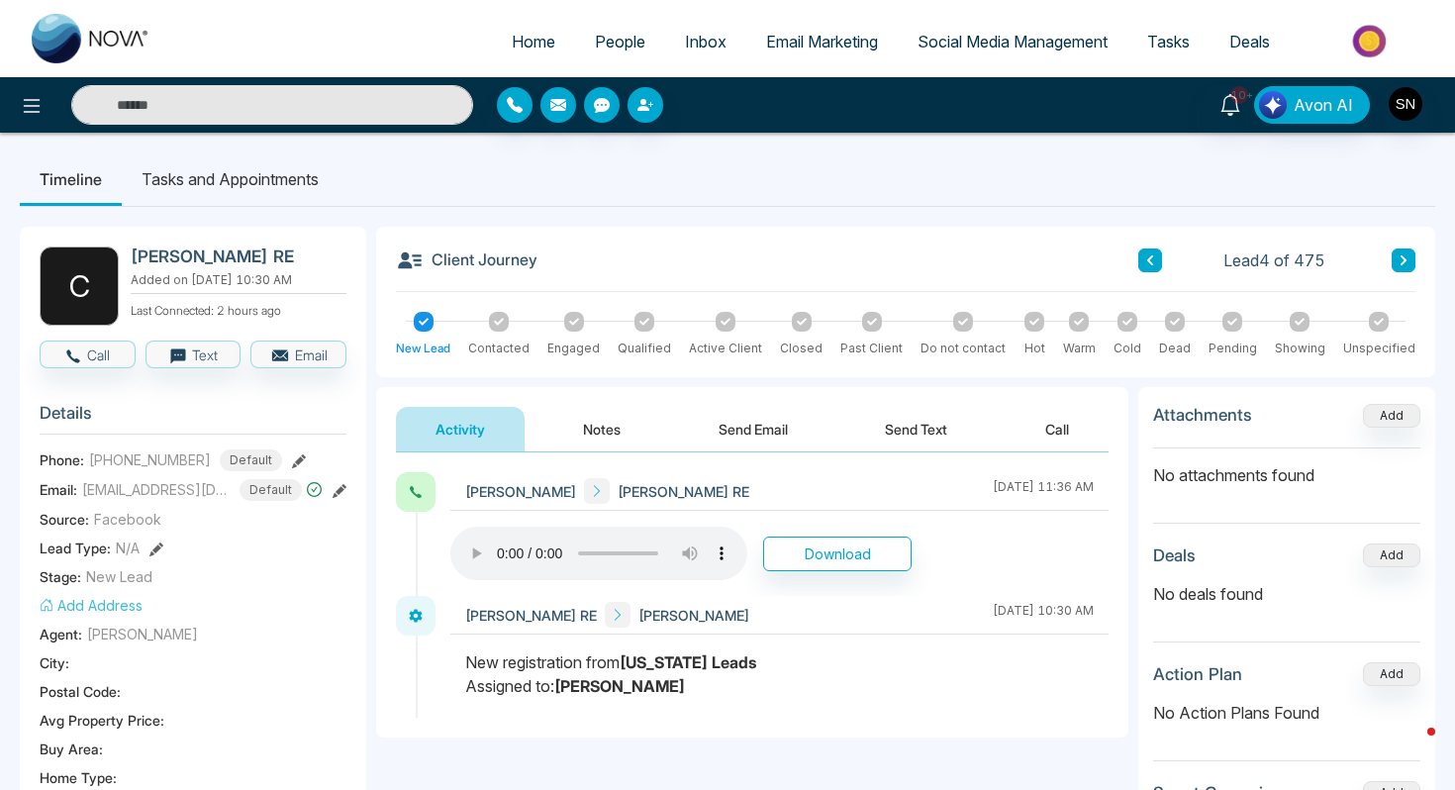
click at [627, 429] on button "Notes" at bounding box center [601, 429] width 117 height 45
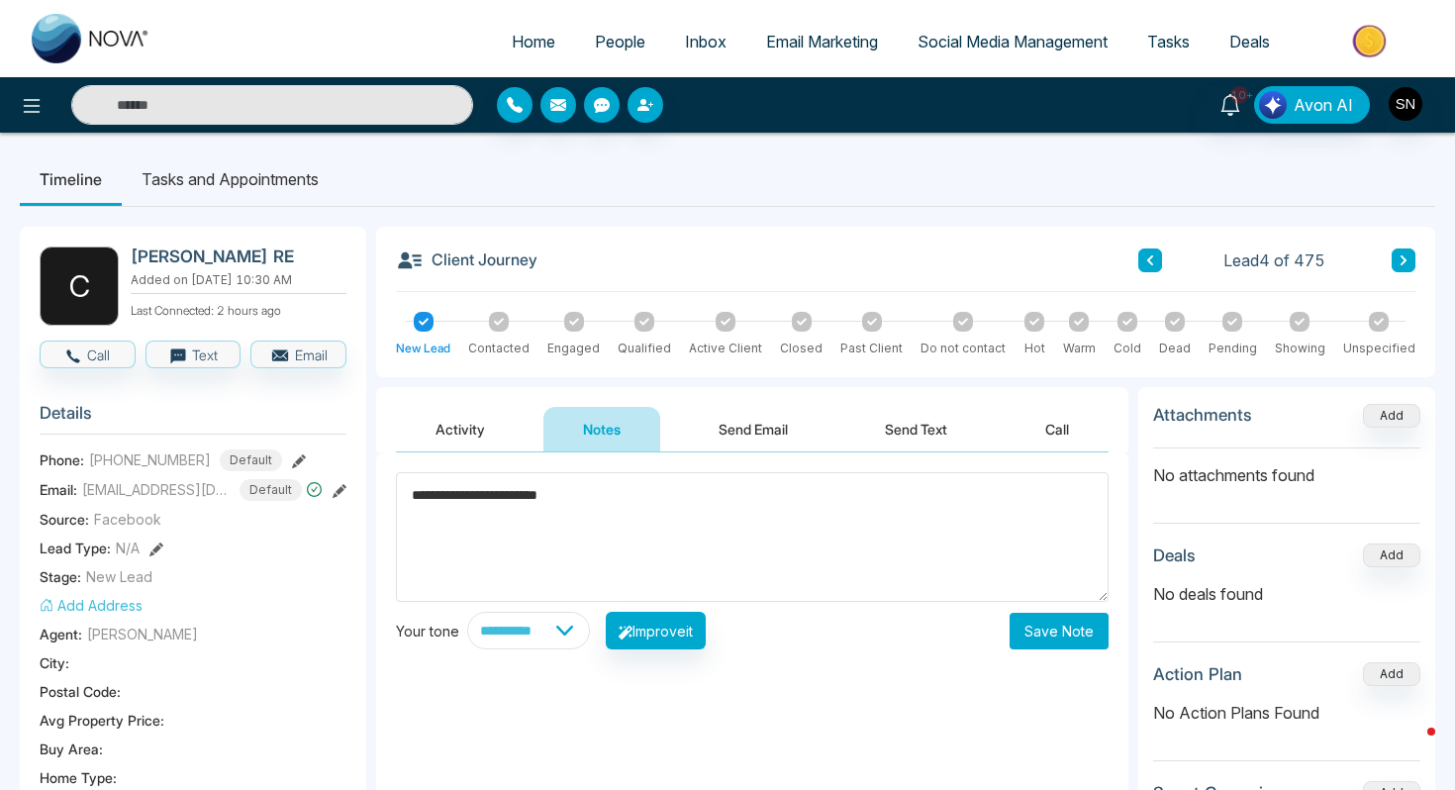
drag, startPoint x: 632, startPoint y: 496, endPoint x: 407, endPoint y: 498, distance: 225.6
click at [407, 498] on textarea "**********" at bounding box center [752, 537] width 712 height 130
type textarea "**********"
click at [1069, 630] on button "Save Note" at bounding box center [1058, 630] width 99 height 37
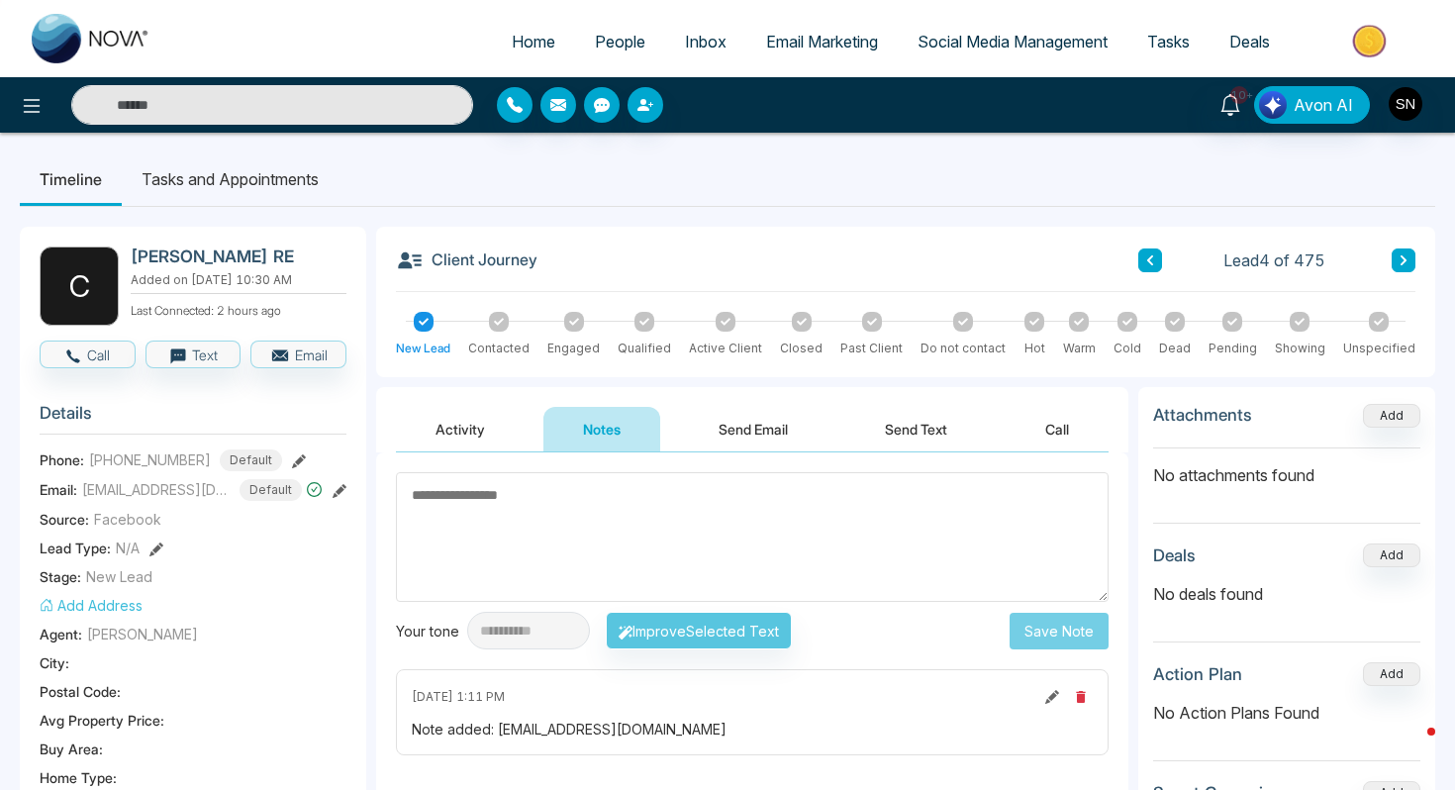
click at [323, 100] on input "text" at bounding box center [272, 105] width 402 height 40
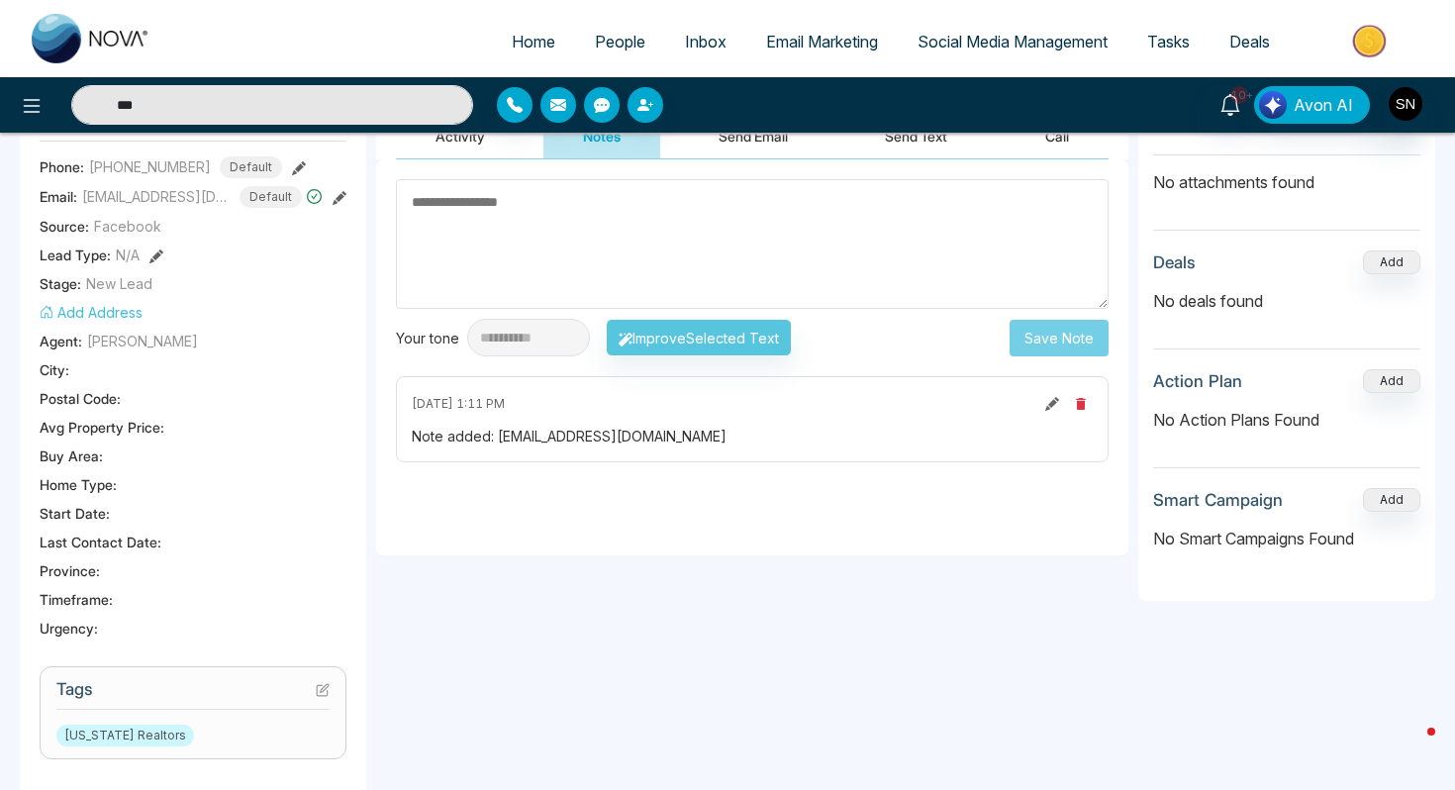
scroll to position [762, 0]
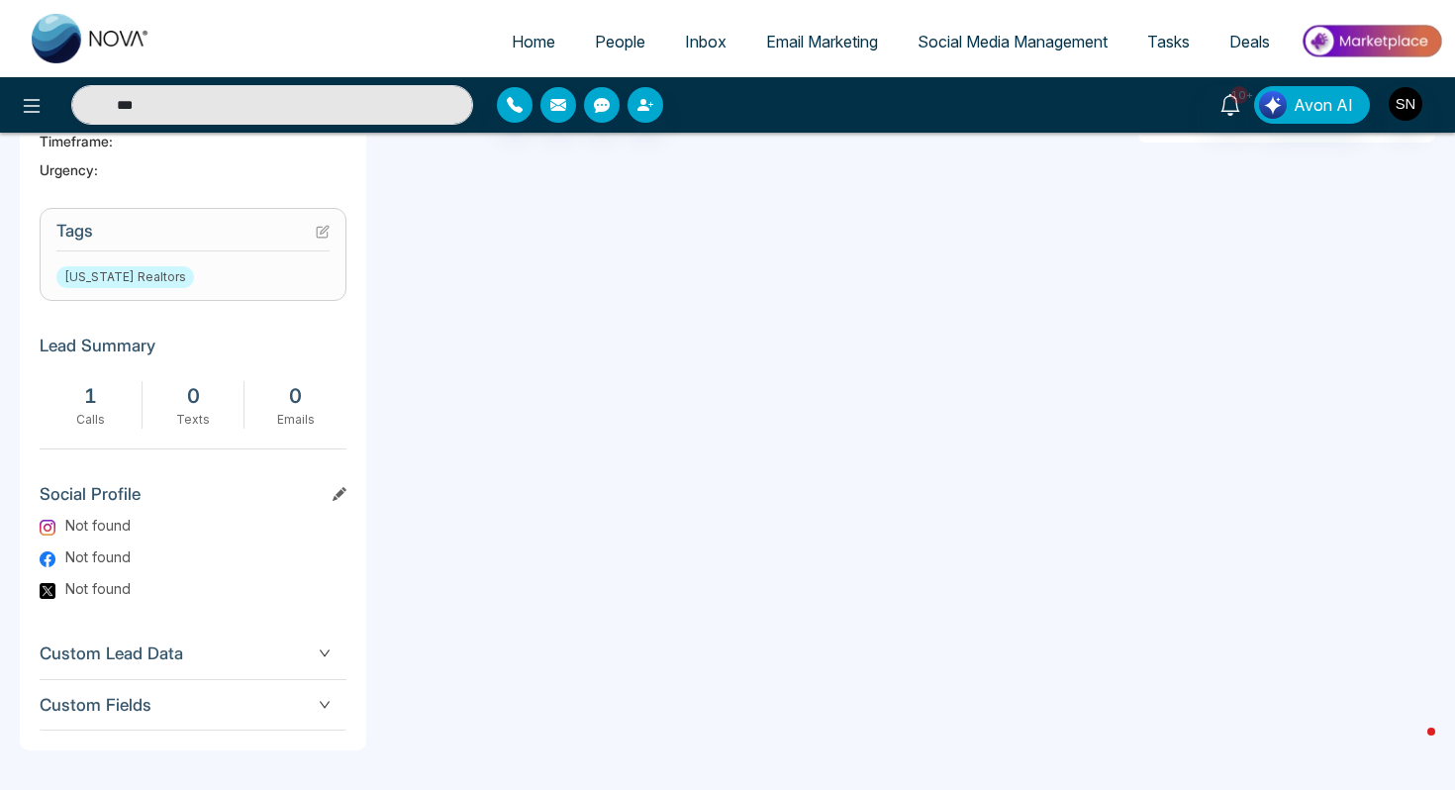
click at [324, 225] on icon at bounding box center [323, 232] width 14 height 14
type input "***"
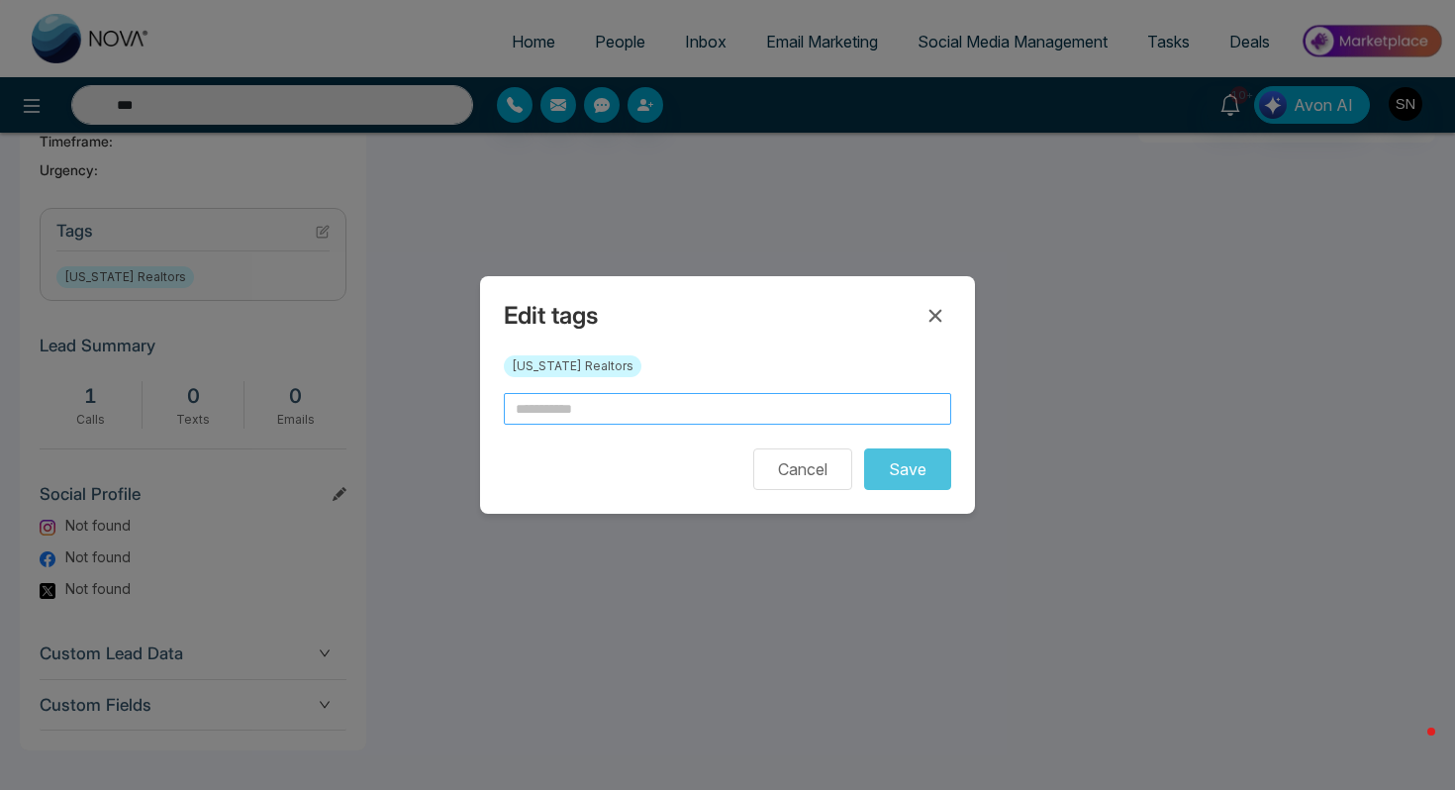
click at [594, 397] on input "text" at bounding box center [727, 409] width 447 height 32
type input "***"
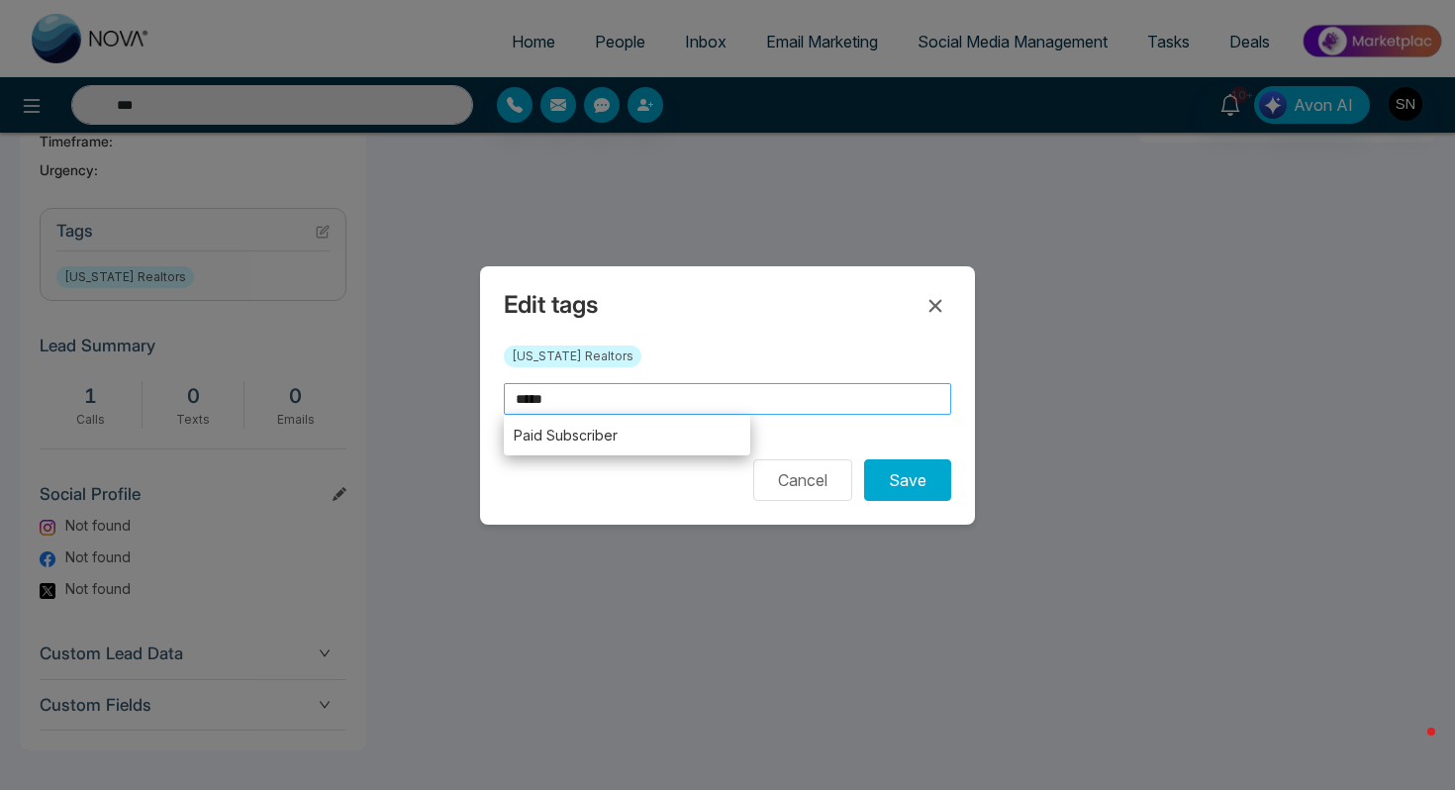
type input "****"
click at [615, 446] on li "Paid Subscriber" at bounding box center [627, 435] width 246 height 41
type input "**********"
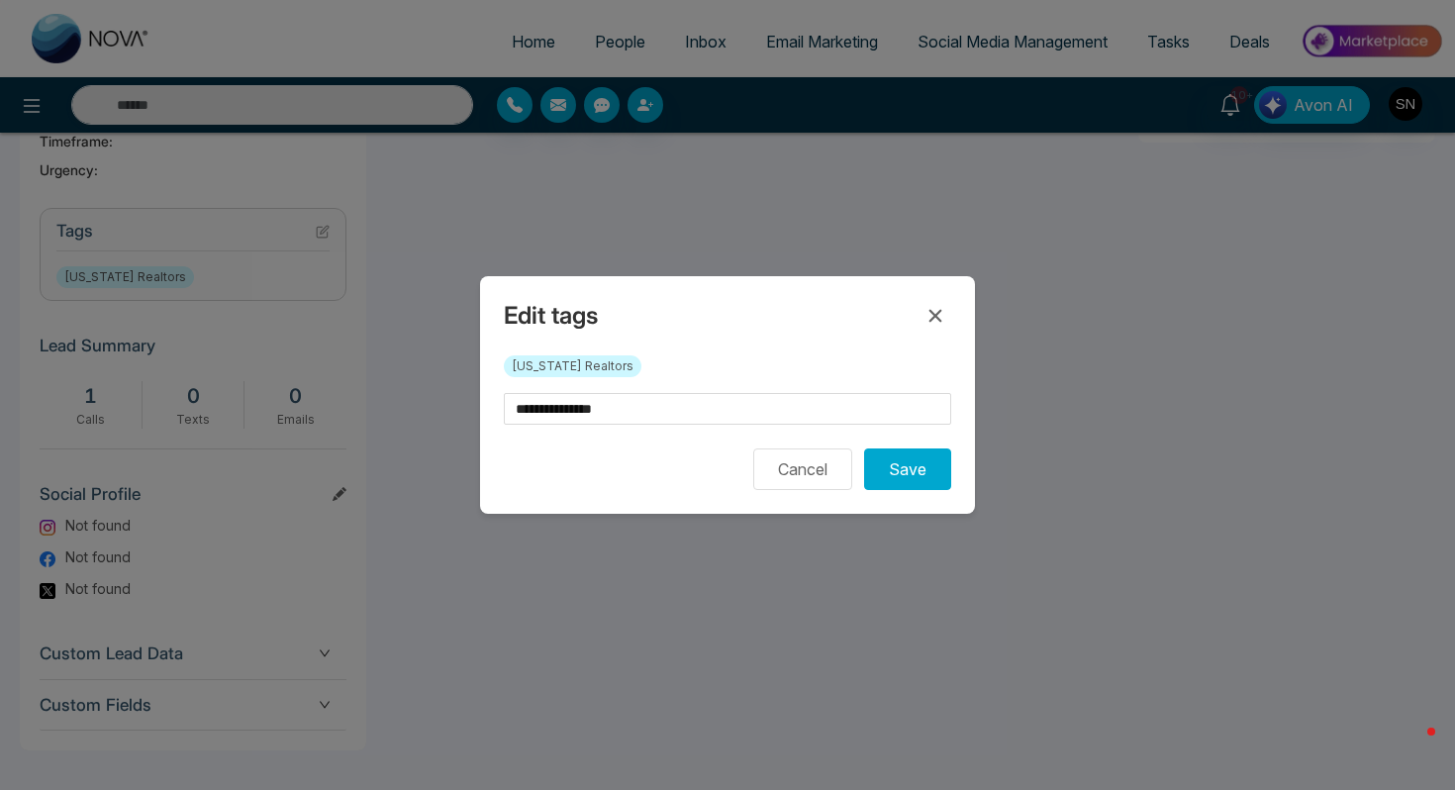
click at [902, 492] on div "**********" at bounding box center [727, 394] width 495 height 237
click at [902, 484] on button "Save" at bounding box center [907, 469] width 87 height 42
type input "***"
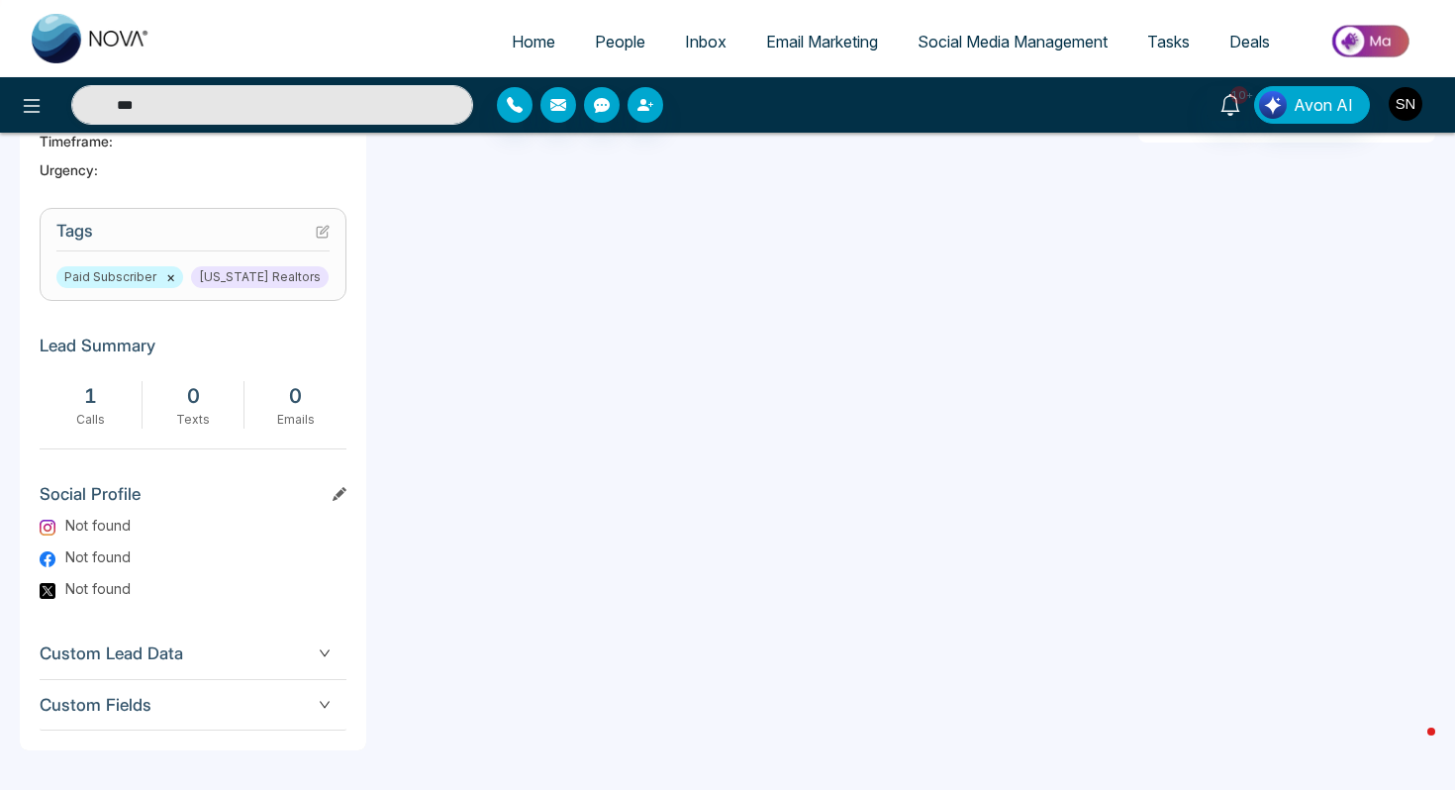
click at [1416, 106] on img "button" at bounding box center [1405, 104] width 34 height 34
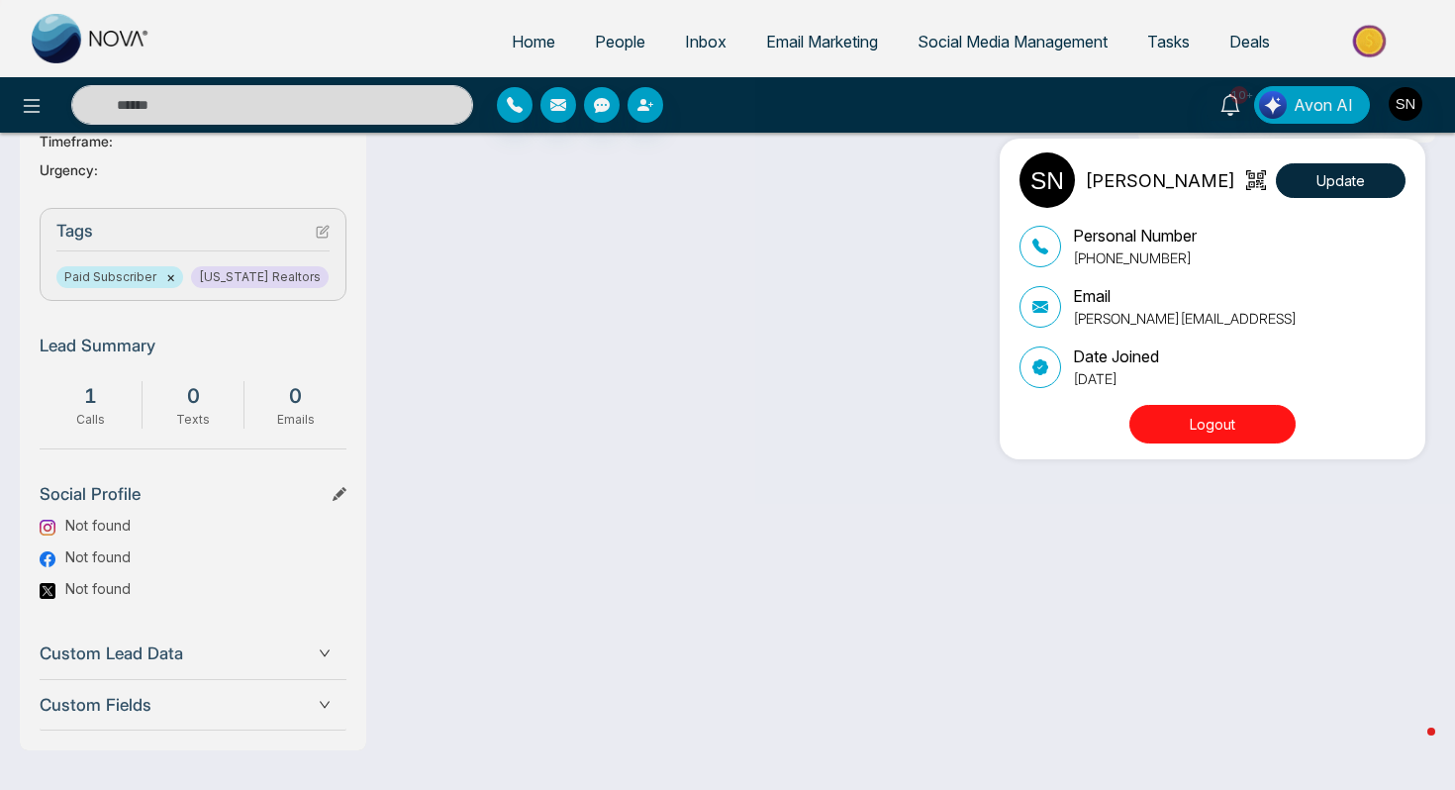
click at [1198, 443] on div "Logout" at bounding box center [1212, 425] width 386 height 41
click at [1206, 438] on button "Logout" at bounding box center [1212, 424] width 166 height 39
